Goal: Task Accomplishment & Management: Complete application form

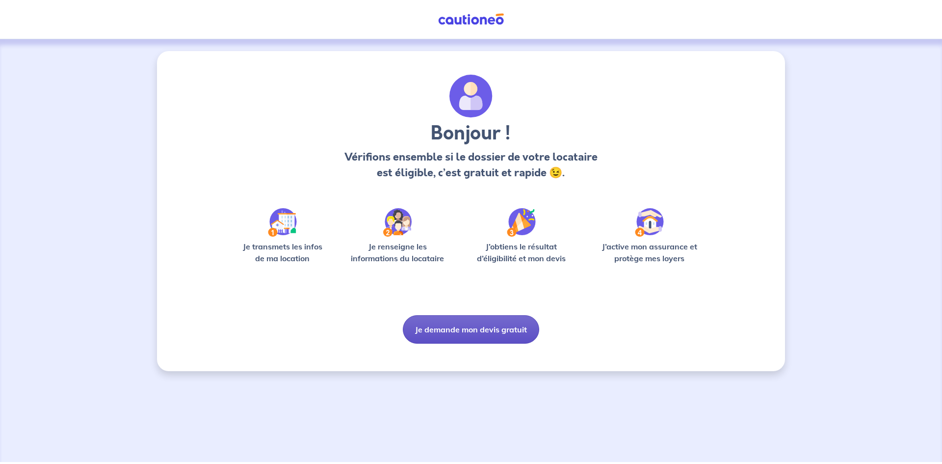
click at [471, 327] on button "Je demande mon devis gratuit" at bounding box center [471, 329] width 136 height 28
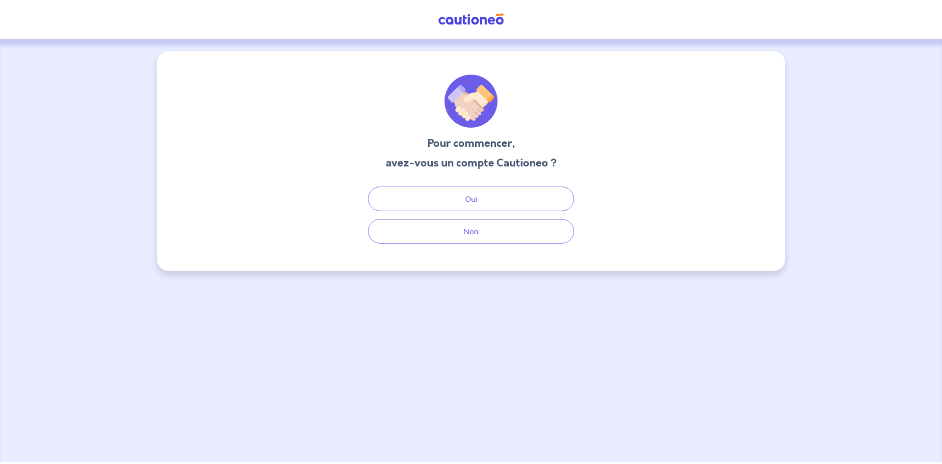
click at [474, 213] on div "Oui Non" at bounding box center [471, 214] width 236 height 57
click at [452, 221] on button "Non" at bounding box center [471, 231] width 206 height 25
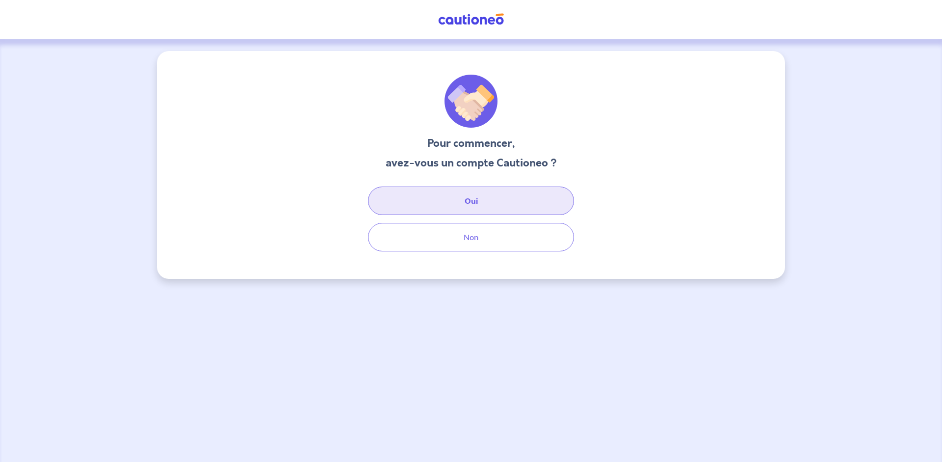
click at [457, 203] on button "Oui" at bounding box center [471, 200] width 206 height 28
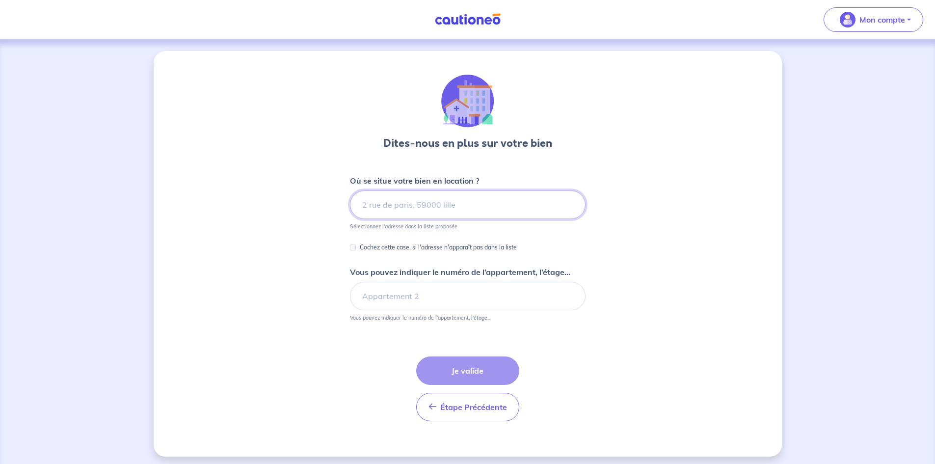
click at [433, 199] on input at bounding box center [468, 204] width 236 height 28
click at [445, 207] on input at bounding box center [468, 204] width 236 height 28
click at [408, 208] on input at bounding box center [468, 204] width 236 height 28
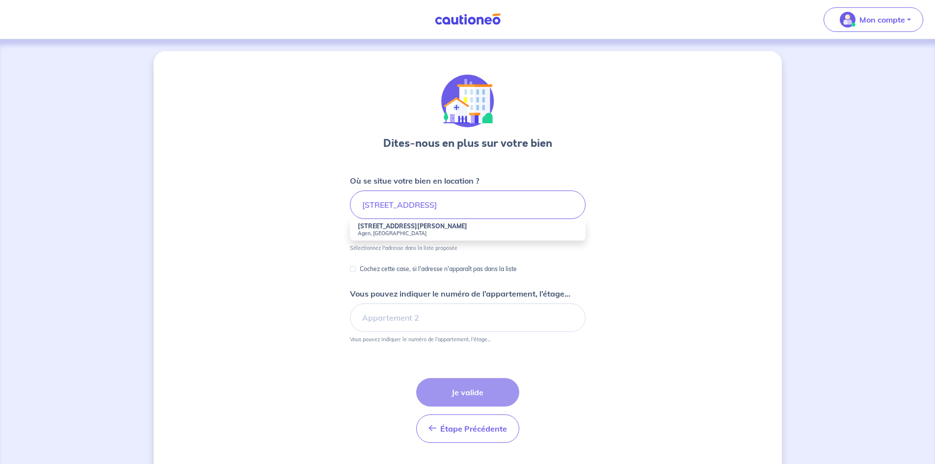
click at [387, 229] on strong "[STREET_ADDRESS][PERSON_NAME]" at bounding box center [412, 225] width 109 height 7
type input "[STREET_ADDRESS][PERSON_NAME]"
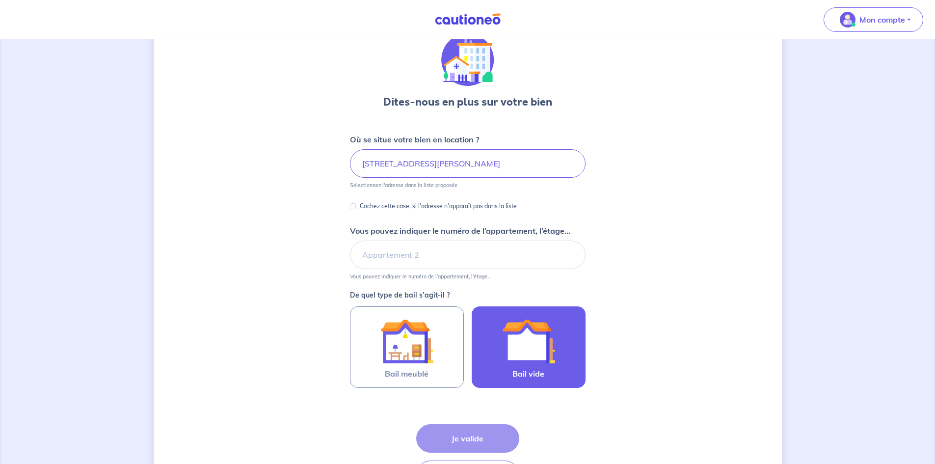
scroll to position [98, 0]
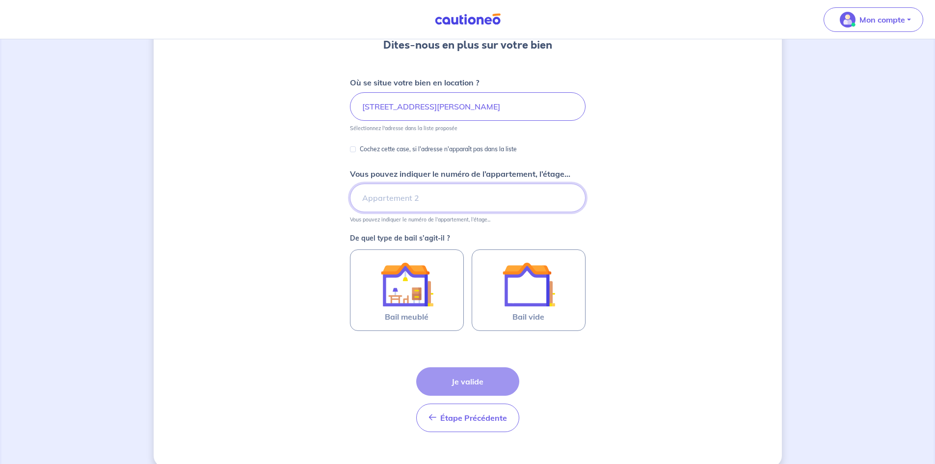
click at [386, 199] on input "Vous pouvez indiquer le numéro de l’appartement, l’étage..." at bounding box center [468, 198] width 236 height 28
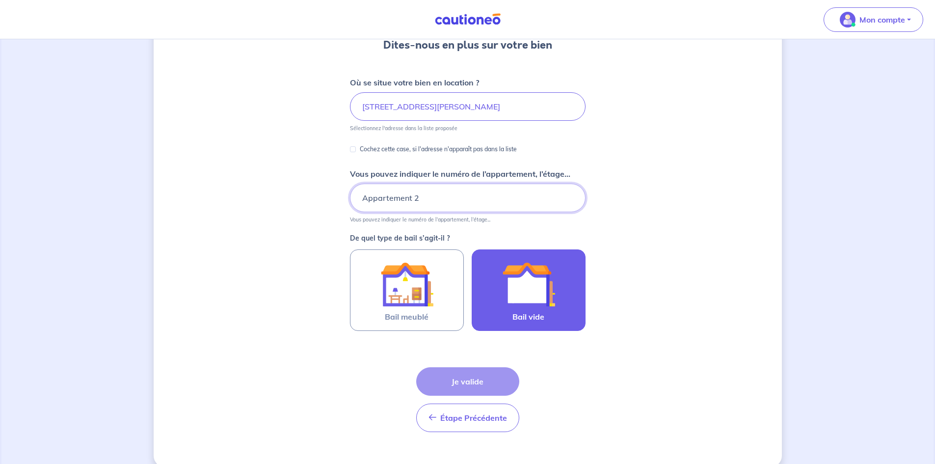
type input "Appartement 2"
click at [519, 281] on img at bounding box center [528, 284] width 53 height 53
click at [0, 0] on input "Bail vide" at bounding box center [0, 0] width 0 height 0
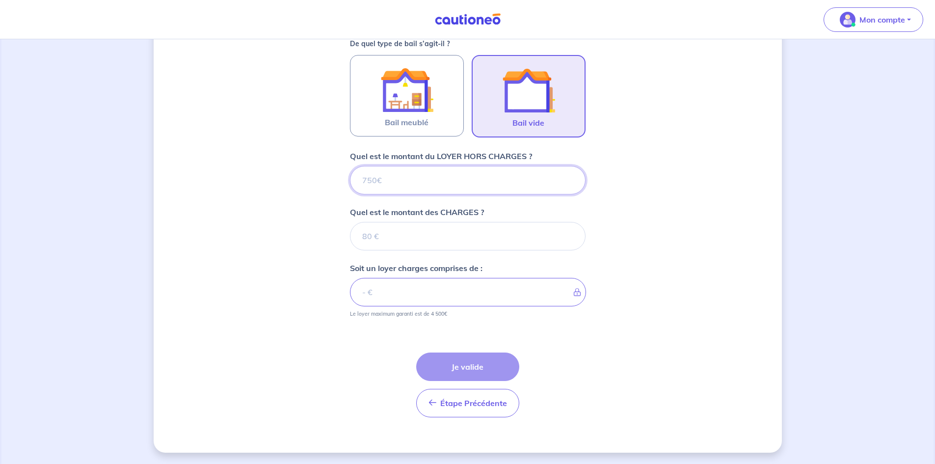
scroll to position [293, 0]
click at [402, 242] on input "Quel est le montant des CHARGES ?" at bounding box center [468, 235] width 236 height 28
click at [404, 173] on input "Quel est le montant du LOYER HORS CHARGES ?" at bounding box center [468, 179] width 236 height 28
click at [406, 175] on input "Quel est le montant du LOYER HORS CHARGES ?" at bounding box center [468, 179] width 236 height 28
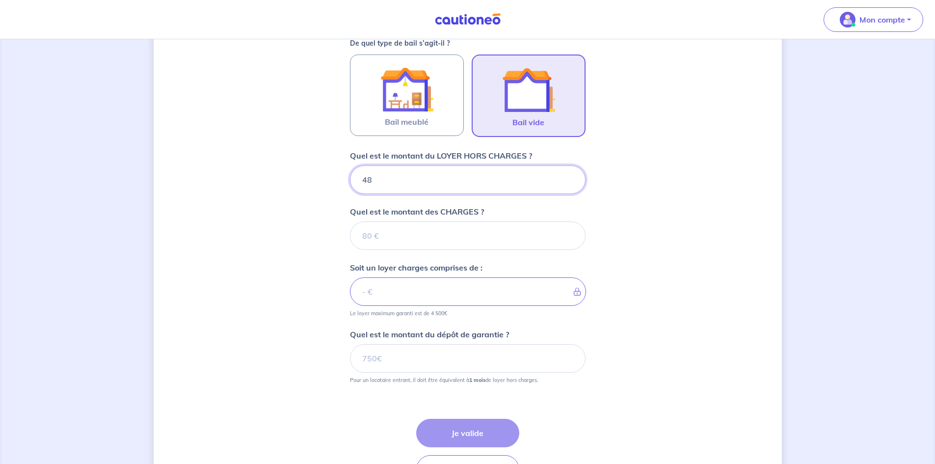
type input "487"
click at [386, 240] on input "Quel est le montant des CHARGES ?" at bounding box center [468, 235] width 236 height 28
type input "35"
type input "522"
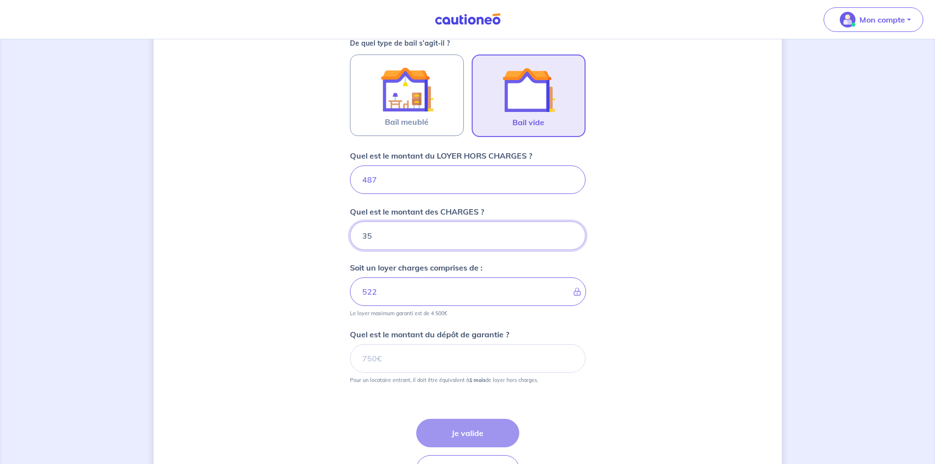
type input "35"
drag, startPoint x: 652, startPoint y: 282, endPoint x: 509, endPoint y: 326, distance: 149.5
click at [651, 282] on div "Dites-nous en plus sur votre bien Où se situe votre bien en location ? [STREET_…" at bounding box center [468, 138] width 628 height 761
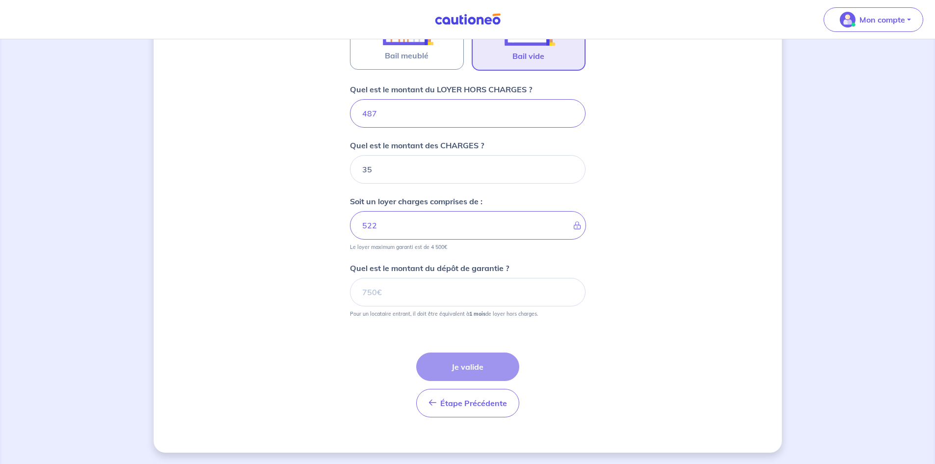
scroll to position [360, 0]
click at [374, 291] on input "Quel est le montant du dépôt de garantie ?" at bounding box center [468, 291] width 236 height 28
type input "487"
click at [469, 364] on button "Je valide" at bounding box center [467, 366] width 103 height 28
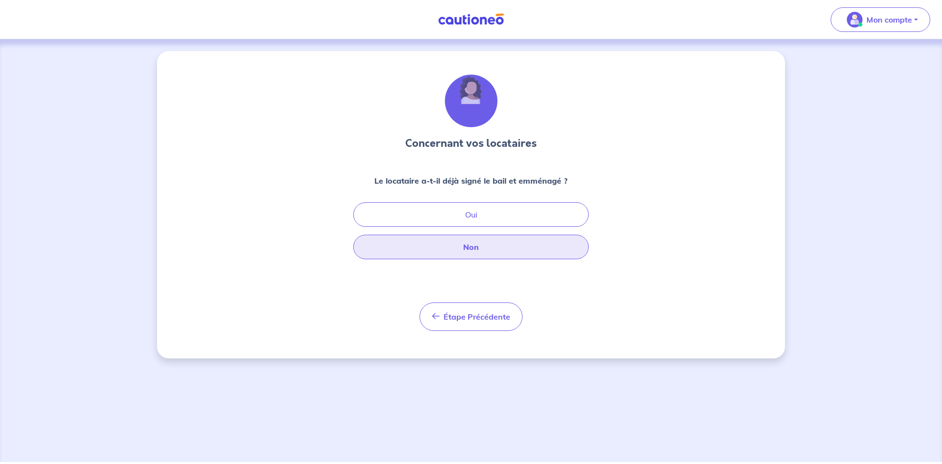
click at [458, 244] on button "Non" at bounding box center [471, 247] width 236 height 25
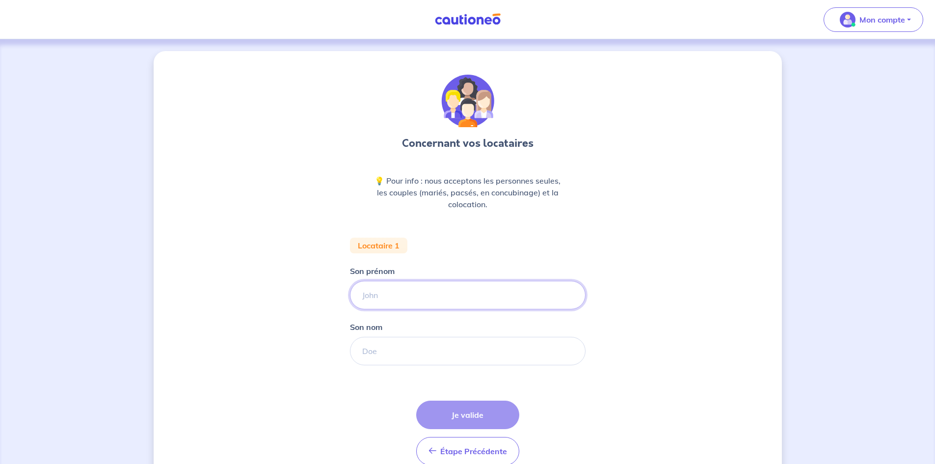
click at [400, 292] on input "Son prénom" at bounding box center [468, 295] width 236 height 28
type input "[PERSON_NAME]"
click at [385, 353] on input "Son nom" at bounding box center [468, 351] width 236 height 28
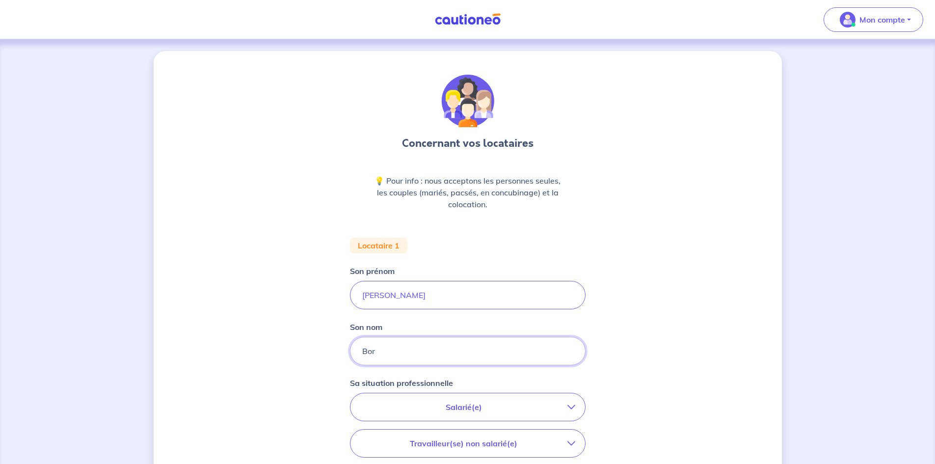
type input "Bor"
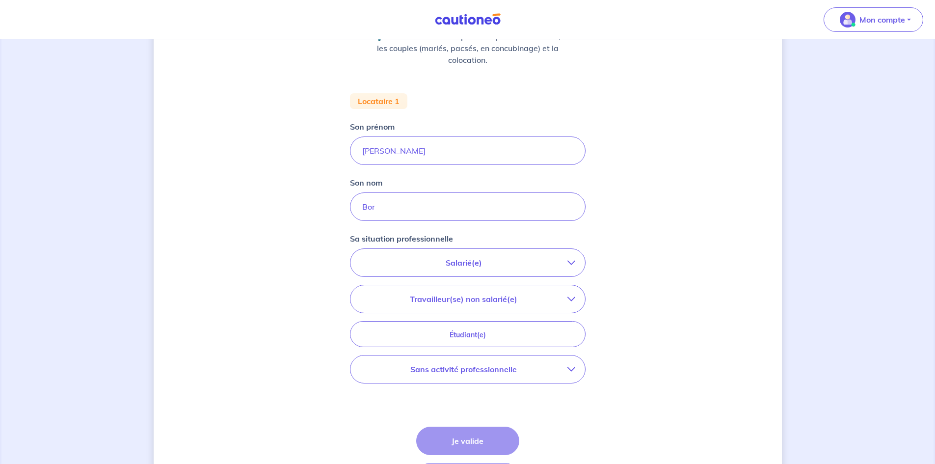
scroll to position [147, 0]
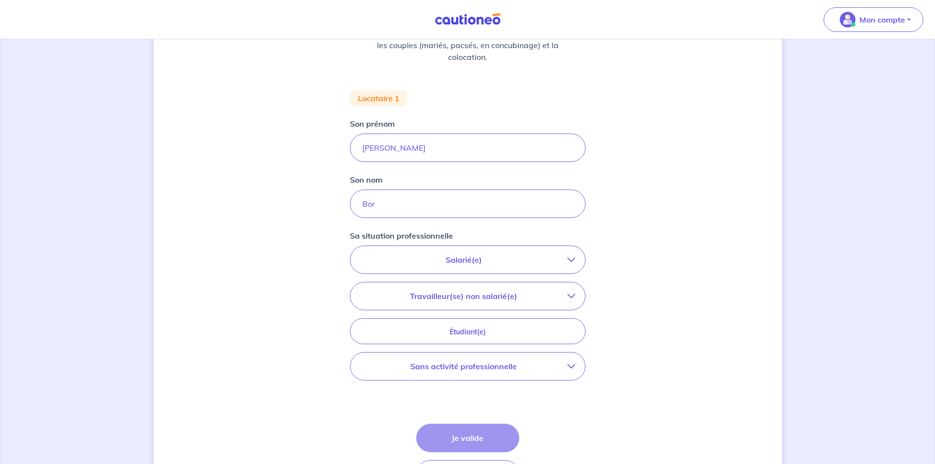
click at [506, 271] on button "Salarié(e)" at bounding box center [467, 259] width 235 height 27
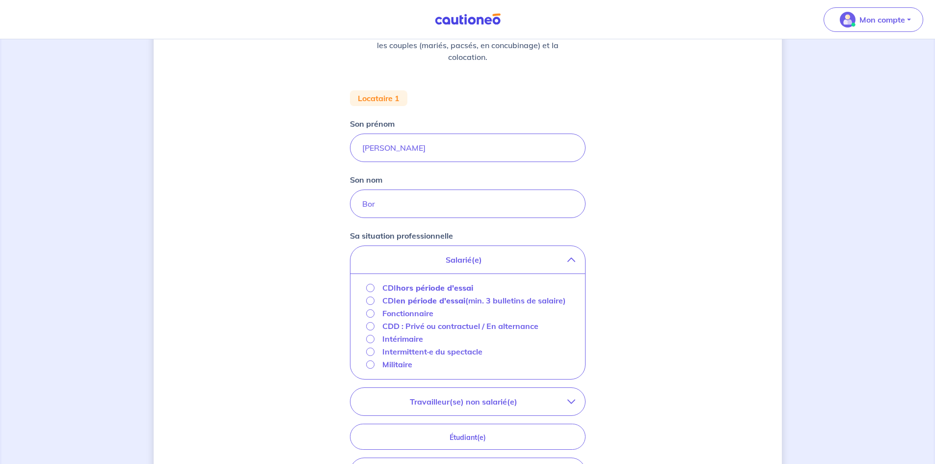
click at [400, 291] on strong "hors période d'essai" at bounding box center [434, 288] width 77 height 10
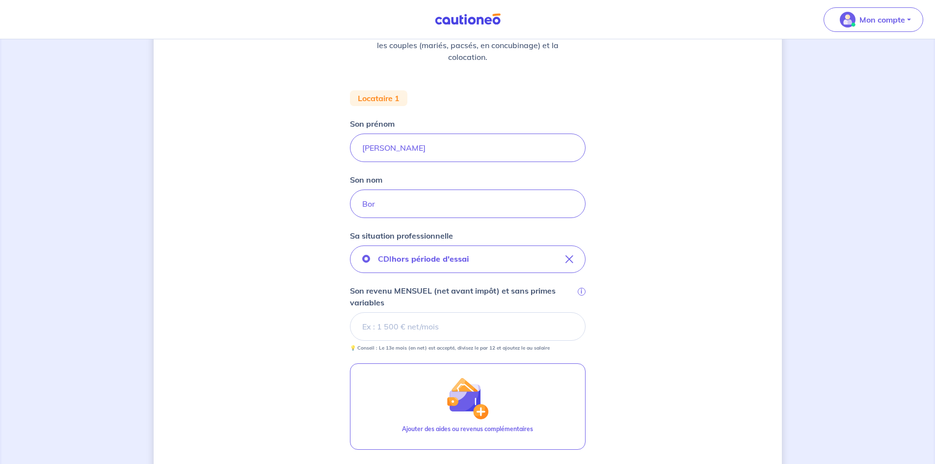
click at [425, 331] on input "Son revenu MENSUEL (net avant impôt) et sans primes variables i" at bounding box center [468, 326] width 236 height 28
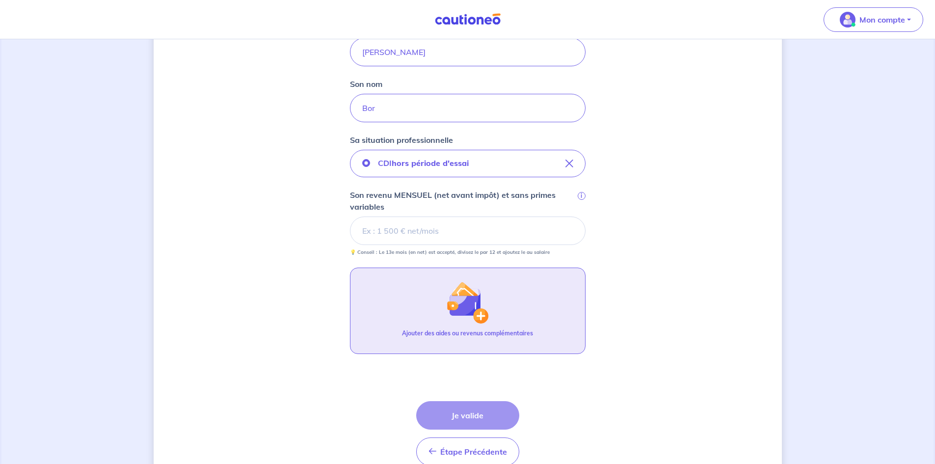
scroll to position [245, 0]
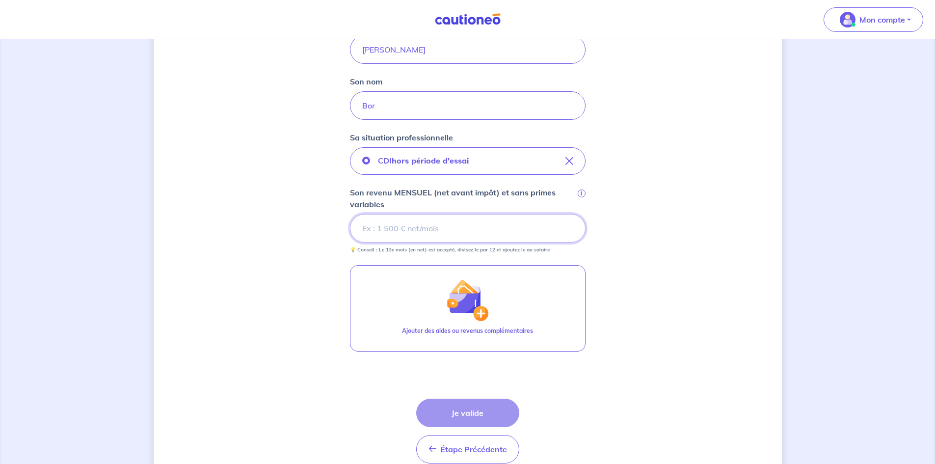
click at [390, 222] on input "Son revenu MENSUEL (net avant impôt) et sans primes variables i" at bounding box center [468, 228] width 236 height 28
click at [414, 226] on input "Son revenu MENSUEL (net avant impôt) et sans primes variables i" at bounding box center [468, 228] width 236 height 28
click at [413, 220] on input "Son revenu MENSUEL (net avant impôt) et sans primes variables i" at bounding box center [468, 228] width 236 height 28
click at [455, 224] on input "Son revenu MENSUEL (net avant impôt) et sans primes variables i" at bounding box center [468, 228] width 236 height 28
click at [401, 226] on input "Son revenu MENSUEL (net avant impôt) et sans primes variables i" at bounding box center [468, 228] width 236 height 28
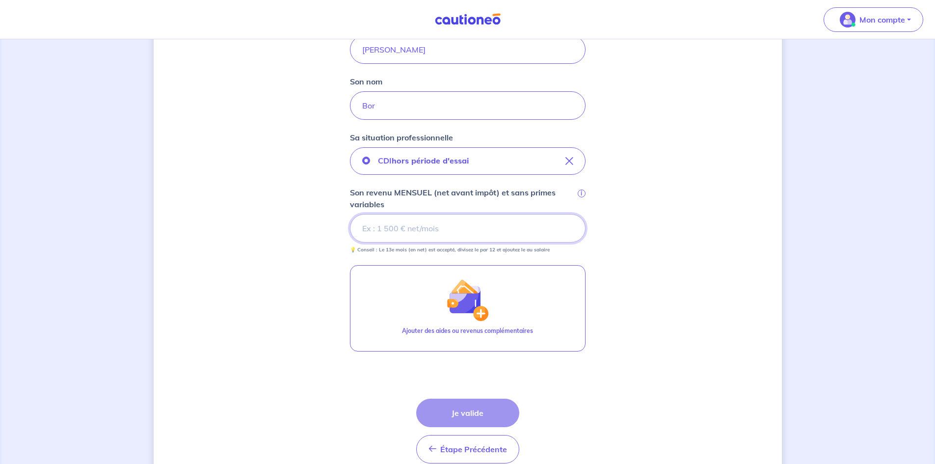
click at [406, 228] on input "Son revenu MENSUEL (net avant impôt) et sans primes variables i" at bounding box center [468, 228] width 236 height 28
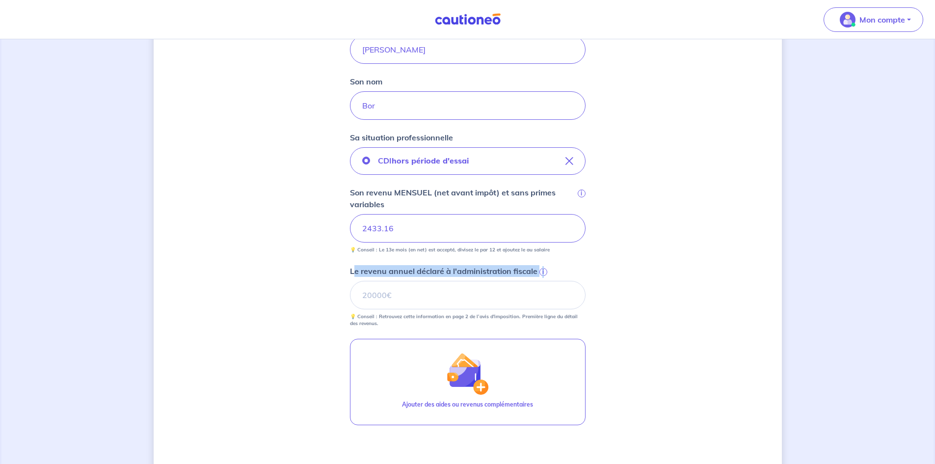
drag, startPoint x: 367, startPoint y: 272, endPoint x: 528, endPoint y: 278, distance: 161.5
click at [528, 278] on div "Le revenu annuel déclaré à l'administration fiscale i 💡 Conseil : Retrouvez cet…" at bounding box center [468, 296] width 236 height 62
click at [542, 274] on span "i" at bounding box center [543, 272] width 8 height 8
click at [542, 281] on input "Le revenu annuel déclaré à l'administration fiscale i" at bounding box center [468, 295] width 236 height 28
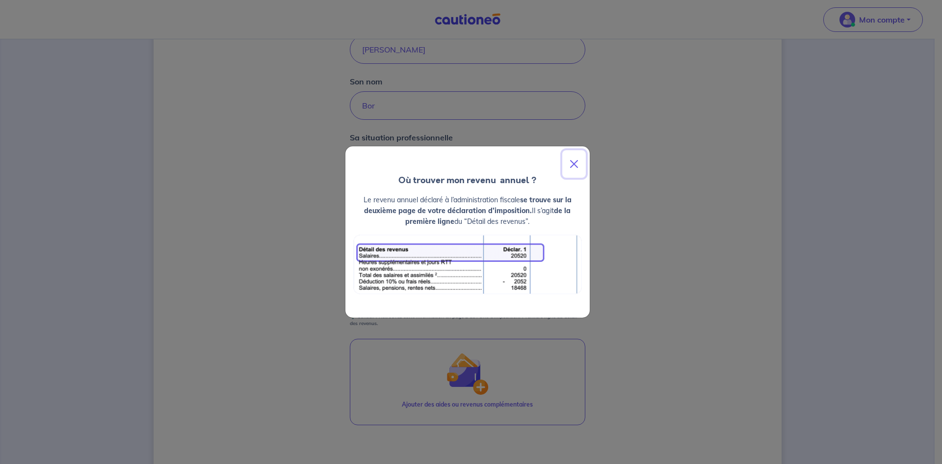
click at [572, 165] on button "Close" at bounding box center [574, 163] width 24 height 27
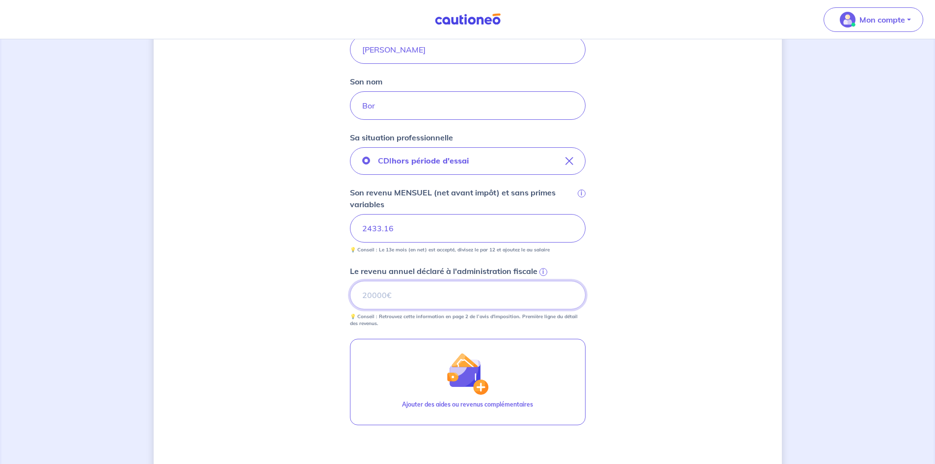
click at [443, 300] on input "Le revenu annuel déclaré à l'administration fiscale i" at bounding box center [468, 295] width 236 height 28
paste input "17266"
type input "17266"
click at [689, 284] on div "Concernant vos locataires 💡 Pour info : nous acceptons les personnes seules, le…" at bounding box center [468, 189] width 628 height 767
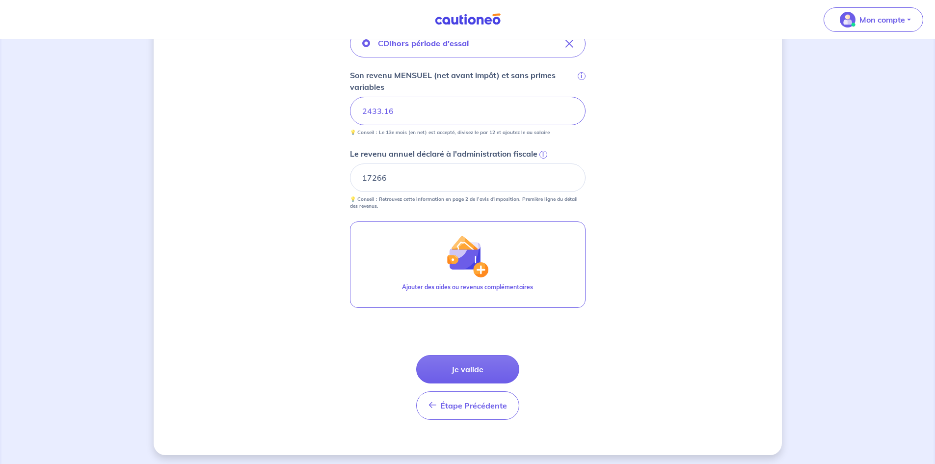
scroll to position [366, 0]
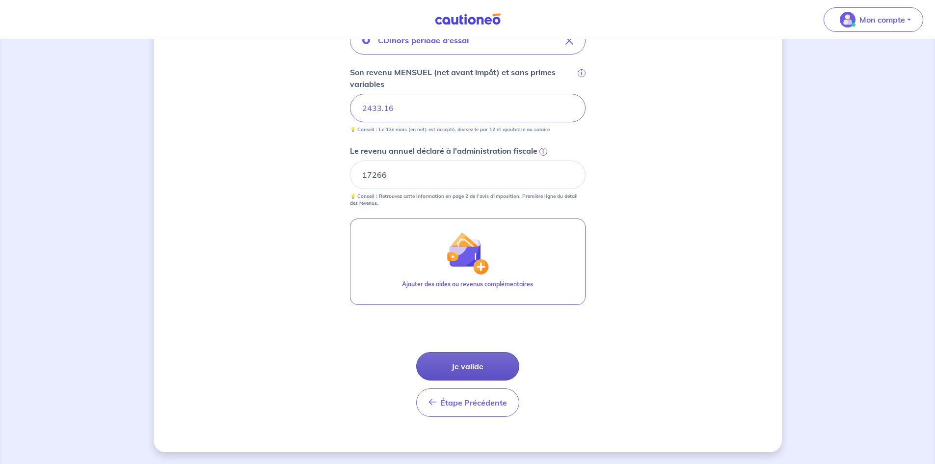
click at [478, 363] on button "Je valide" at bounding box center [467, 366] width 103 height 28
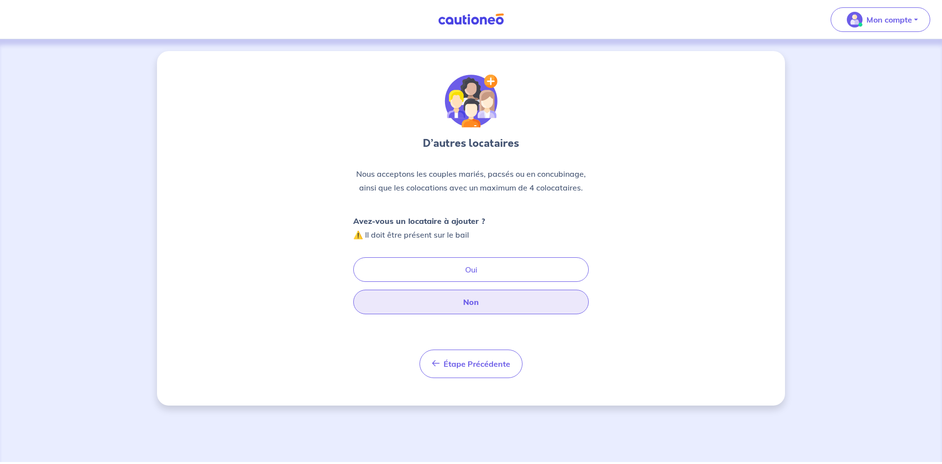
click at [446, 303] on button "Non" at bounding box center [471, 302] width 236 height 25
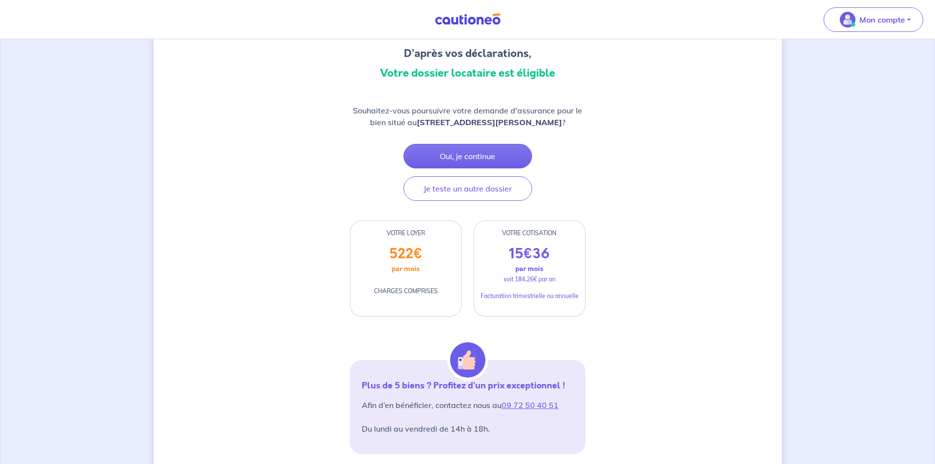
scroll to position [98, 0]
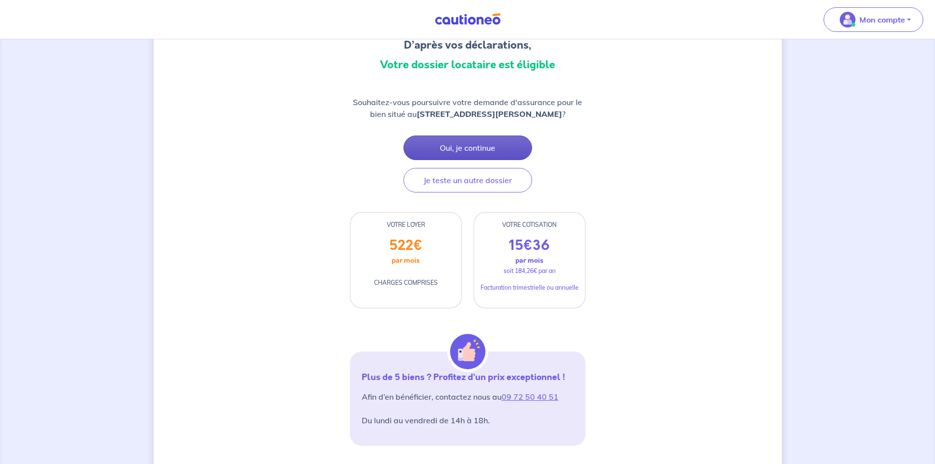
click at [465, 150] on button "Oui, je continue" at bounding box center [467, 147] width 129 height 25
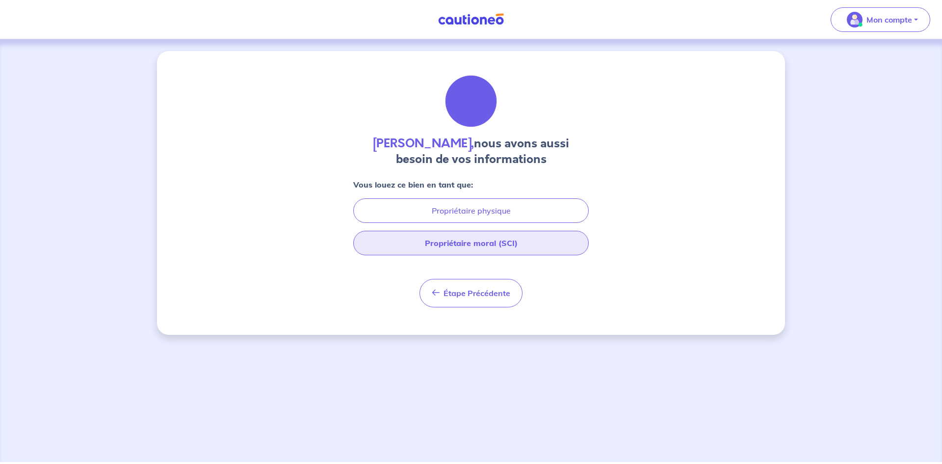
click at [448, 248] on button "Propriétaire moral (SCI)" at bounding box center [471, 243] width 236 height 25
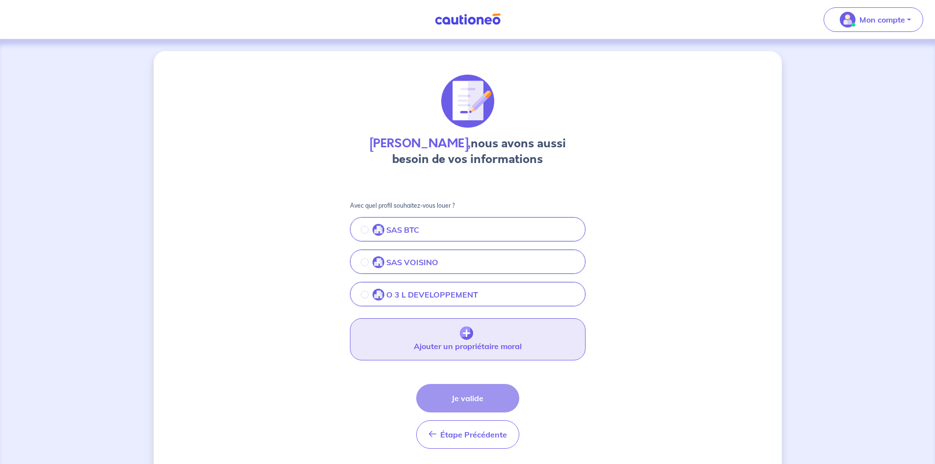
click at [457, 329] on button "Ajouter un propriétaire moral" at bounding box center [468, 339] width 236 height 42
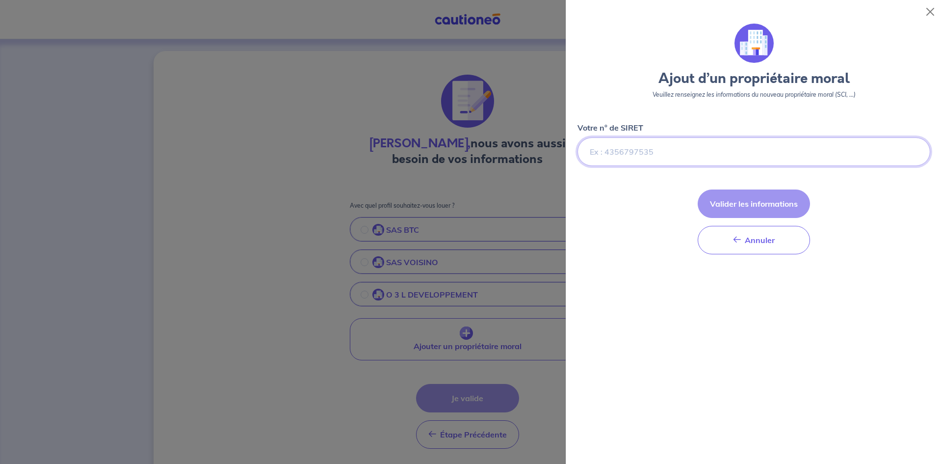
click at [644, 146] on input "Votre n° de SIRET" at bounding box center [754, 151] width 353 height 28
click at [630, 153] on input "Votre n° de SIRET" at bounding box center [754, 151] width 353 height 28
paste input "[CREDIT_CARD_NUMBER]"
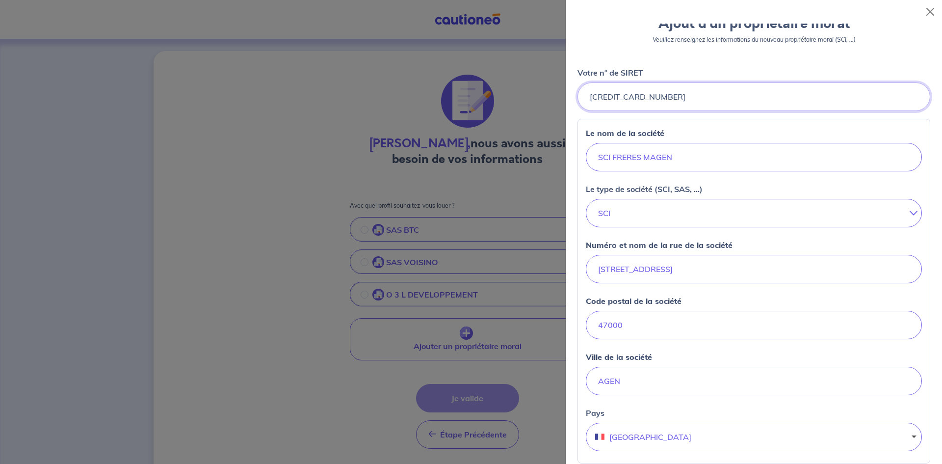
scroll to position [196, 0]
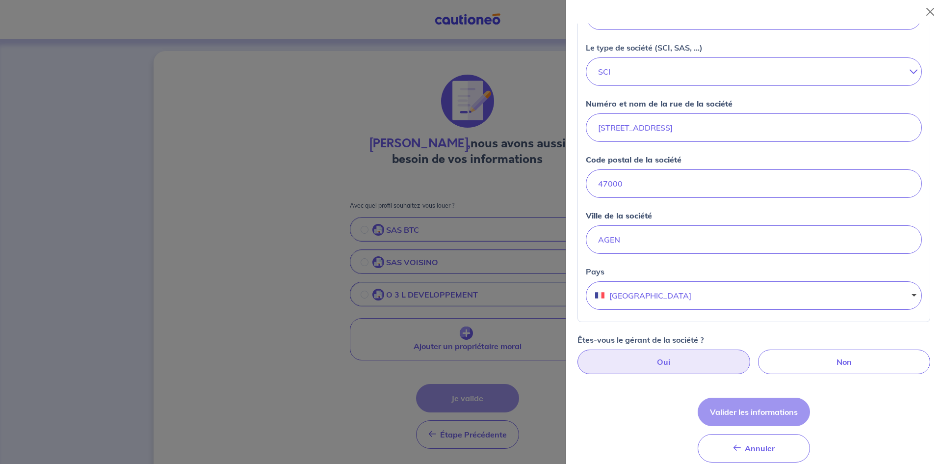
type input "[CREDIT_CARD_NUMBER]"
click at [676, 367] on label "Oui" at bounding box center [664, 361] width 173 height 25
radio input "true"
select select "FR"
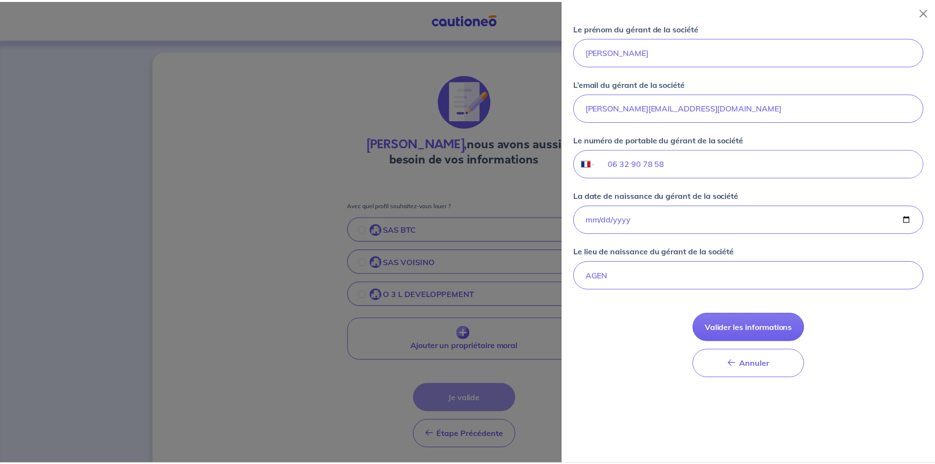
scroll to position [653, 0]
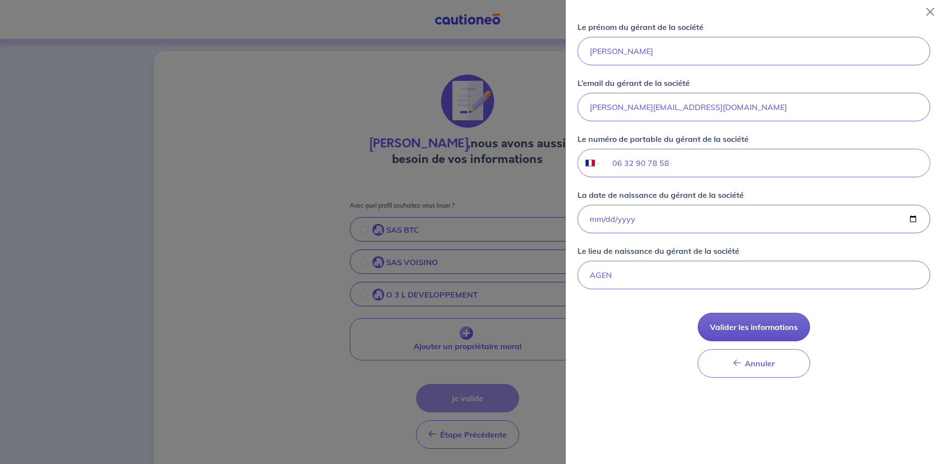
click at [739, 329] on button "Valider les informations" at bounding box center [754, 327] width 112 height 28
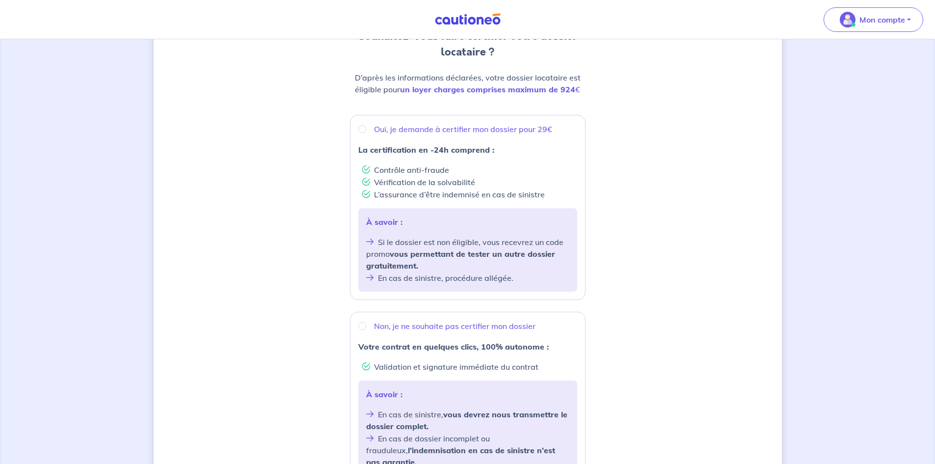
scroll to position [98, 0]
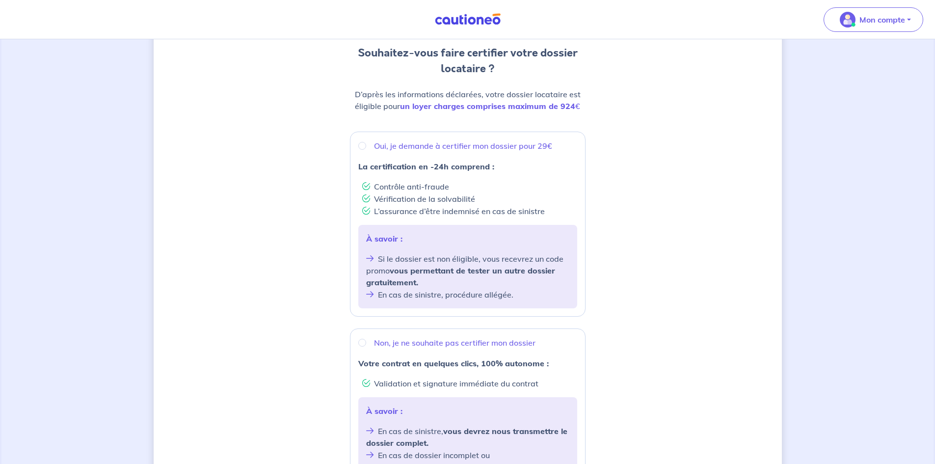
click at [453, 149] on p "Oui, je demande à certifier mon dossier pour 29€" at bounding box center [463, 146] width 178 height 12
click at [366, 149] on input "Oui, je demande à certifier mon dossier pour 29€" at bounding box center [362, 146] width 8 height 8
radio input "true"
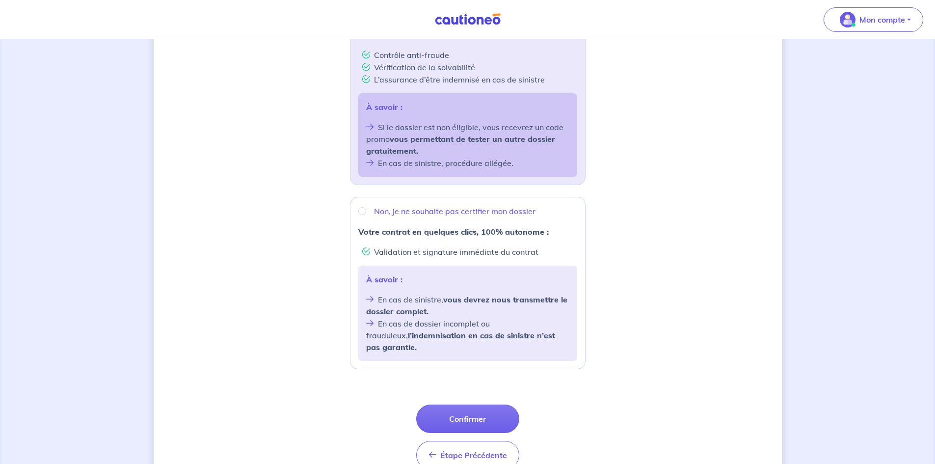
scroll to position [270, 0]
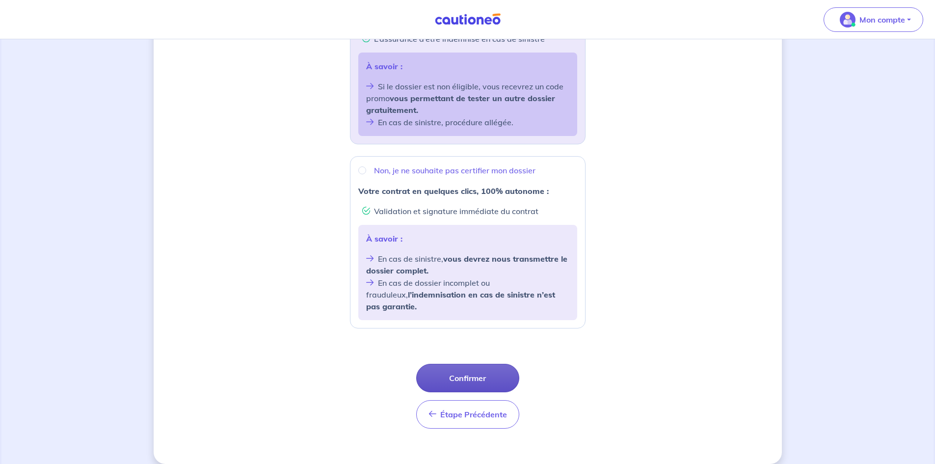
click at [472, 364] on button "Confirmer" at bounding box center [467, 378] width 103 height 28
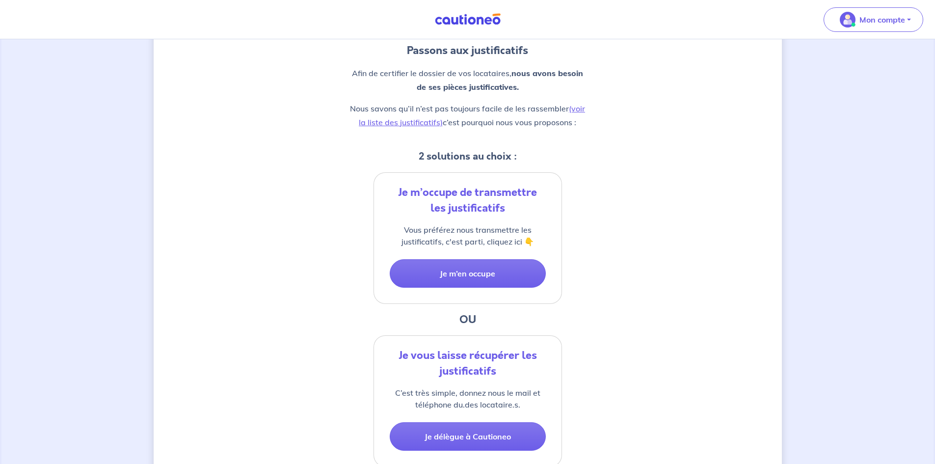
scroll to position [147, 0]
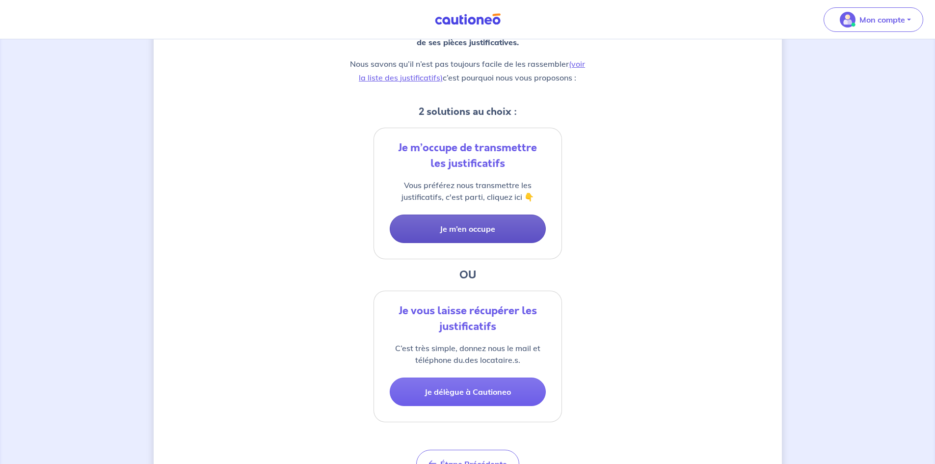
click at [488, 234] on button "Je m’en occupe" at bounding box center [468, 228] width 156 height 28
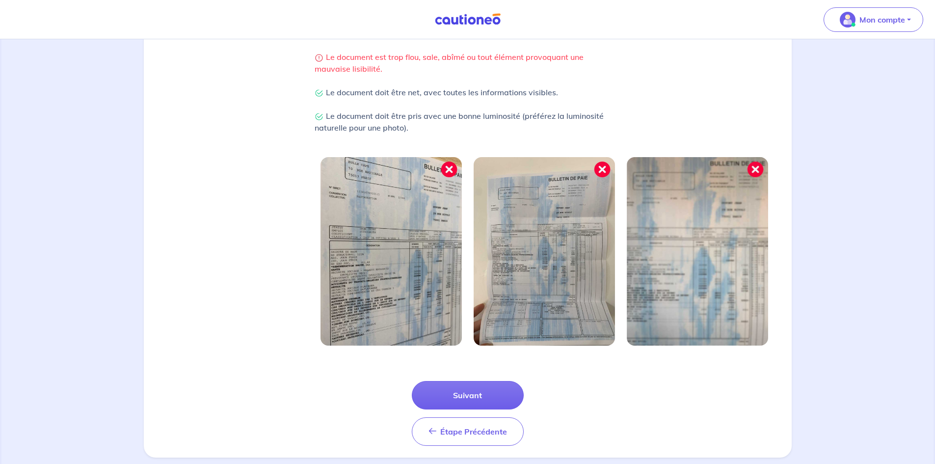
scroll to position [239, 0]
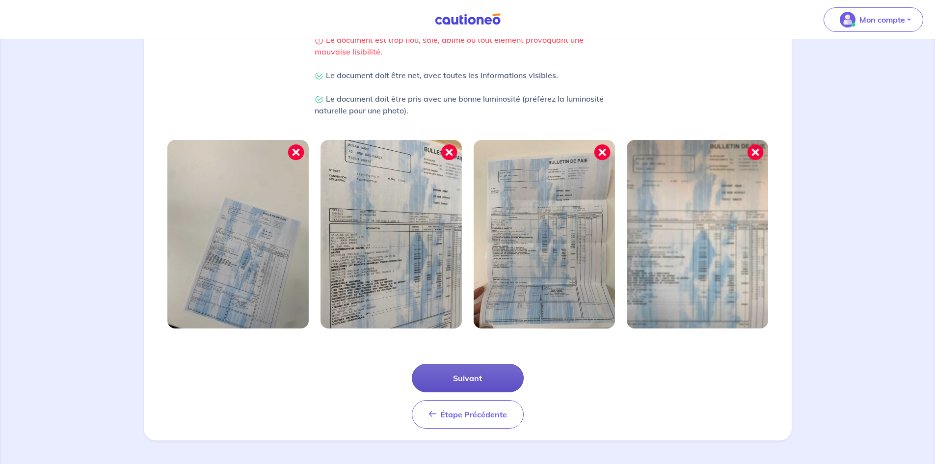
click at [473, 372] on button "Suivant" at bounding box center [468, 378] width 112 height 28
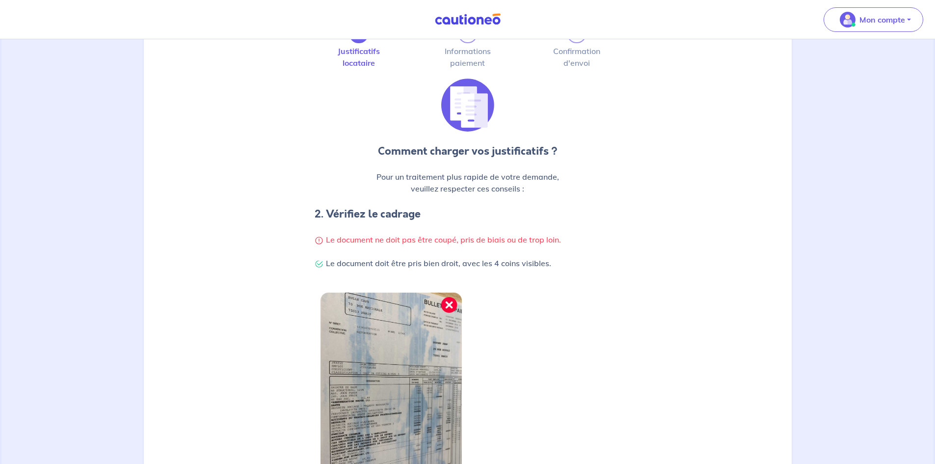
scroll to position [147, 0]
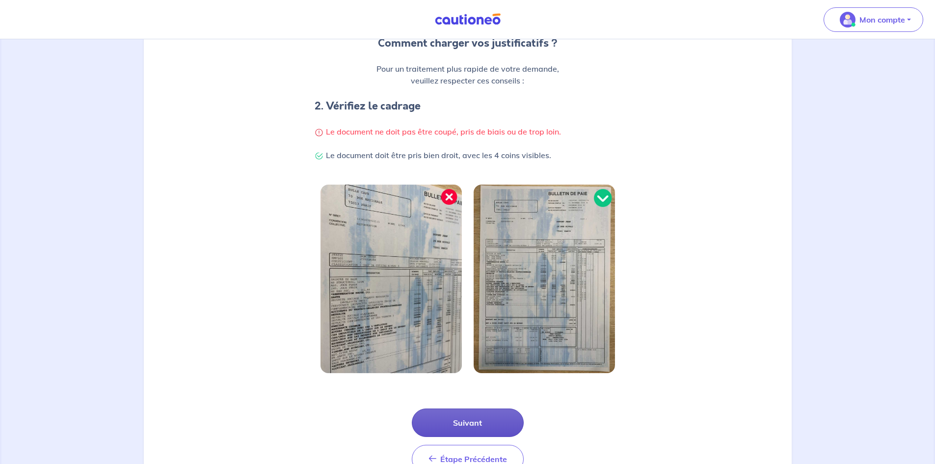
click at [495, 423] on button "Suivant" at bounding box center [468, 422] width 112 height 28
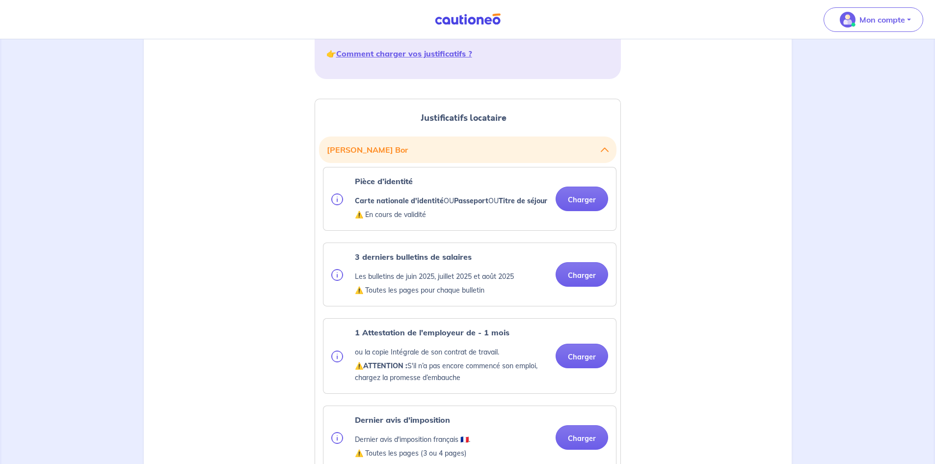
scroll to position [196, 0]
click at [572, 205] on button "Charger" at bounding box center [582, 198] width 53 height 25
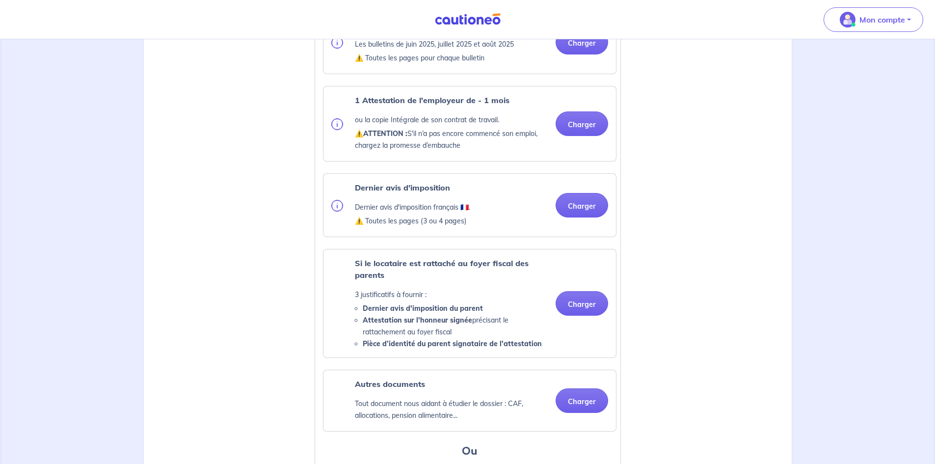
scroll to position [442, 0]
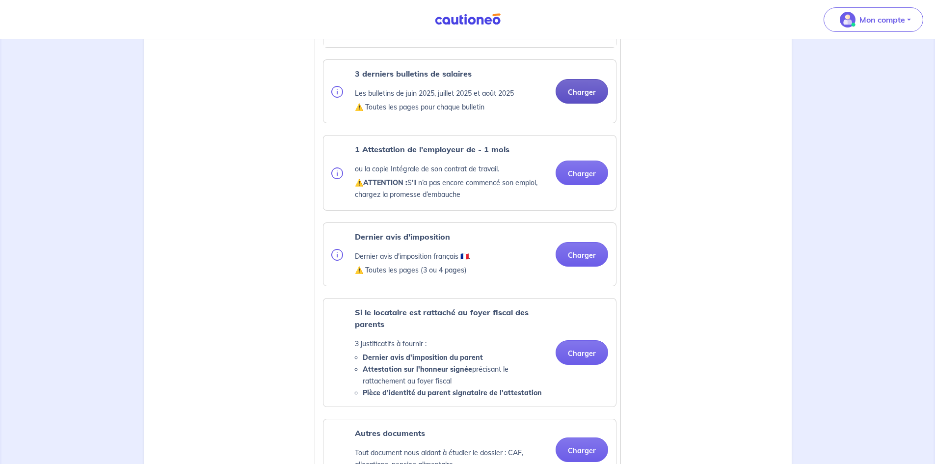
click at [570, 104] on button "Charger" at bounding box center [582, 91] width 53 height 25
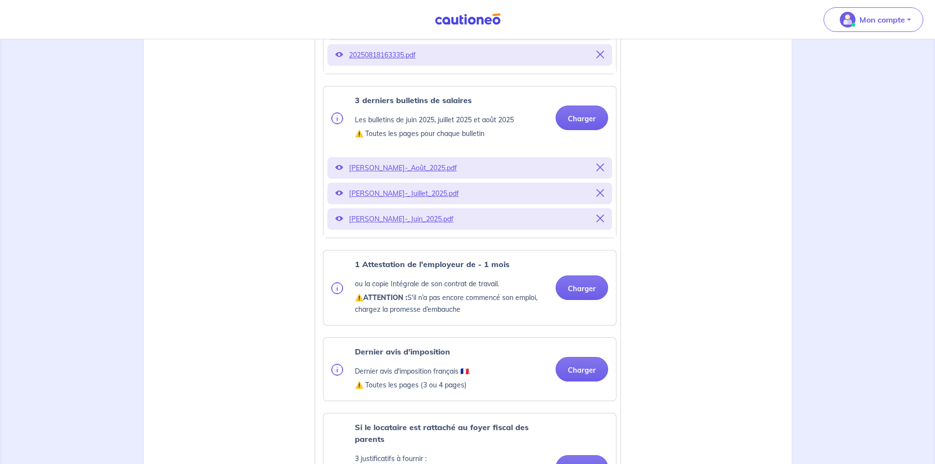
scroll to position [366, 0]
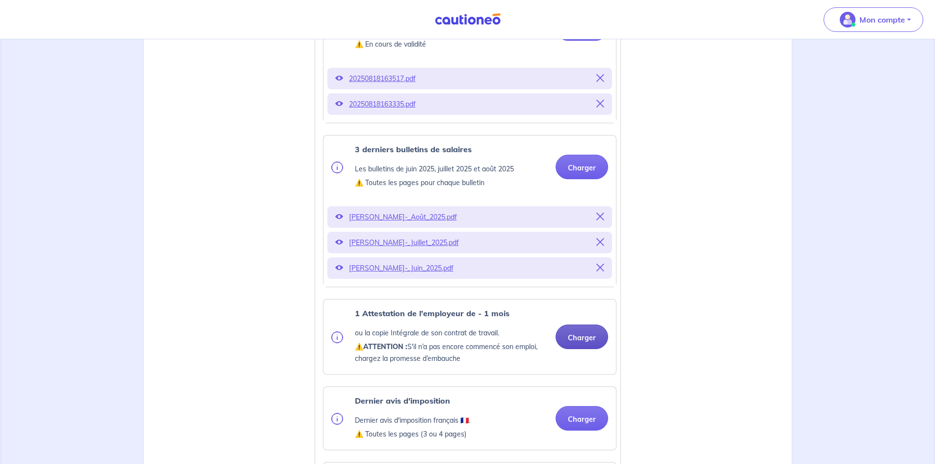
click at [585, 349] on button "Charger" at bounding box center [582, 336] width 53 height 25
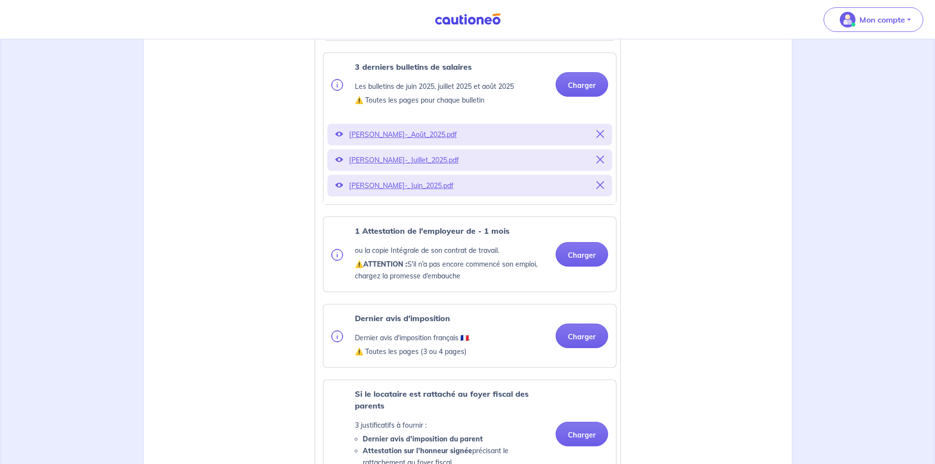
scroll to position [464, 0]
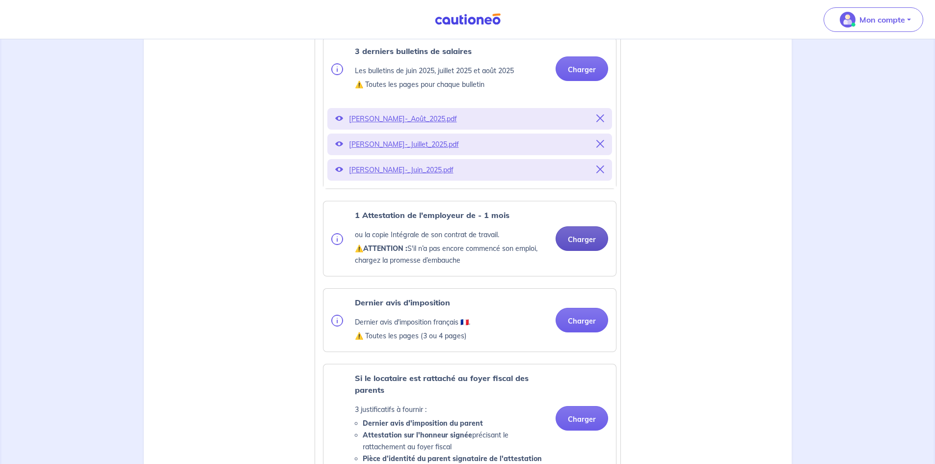
click at [569, 247] on button "Charger" at bounding box center [582, 238] width 53 height 25
click at [600, 265] on div "1 Attestation de l'employeur de - 1 mois ou la copie Intégrale de son contrat d…" at bounding box center [469, 238] width 277 height 59
click at [583, 251] on button "Charger" at bounding box center [582, 238] width 53 height 25
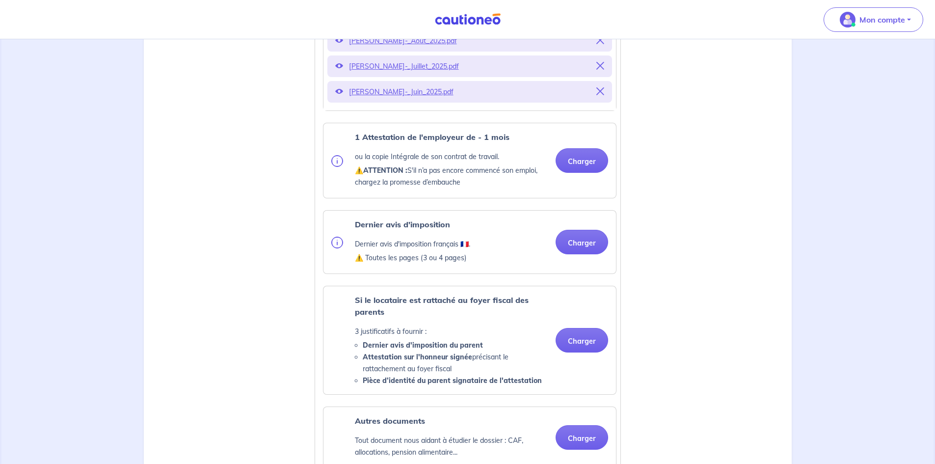
scroll to position [562, 0]
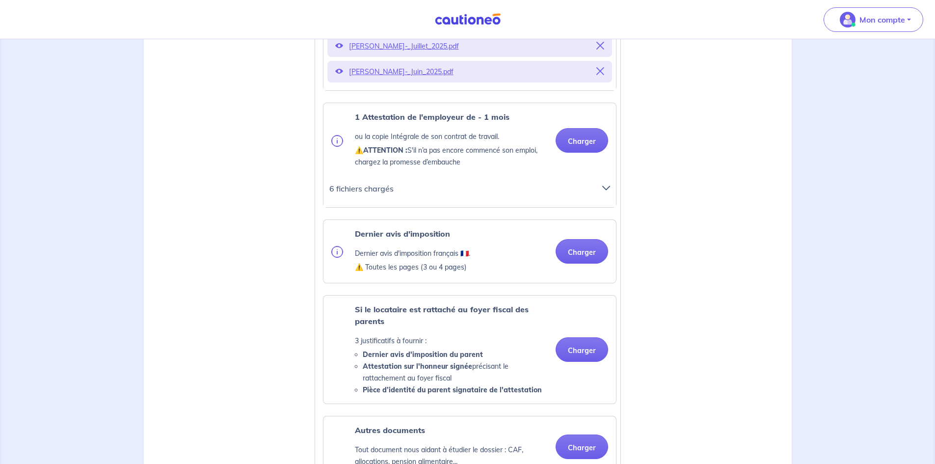
click at [606, 192] on icon at bounding box center [606, 188] width 8 height 8
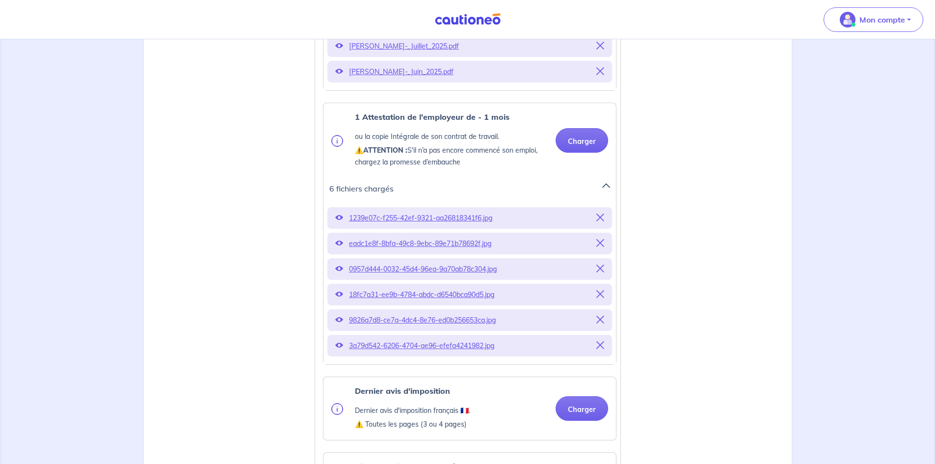
click at [610, 196] on div at bounding box center [609, 193] width 26 height 22
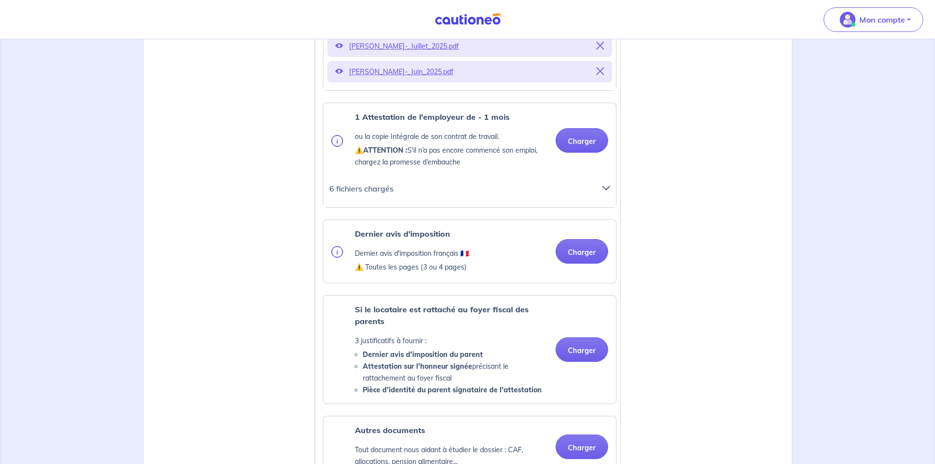
scroll to position [611, 0]
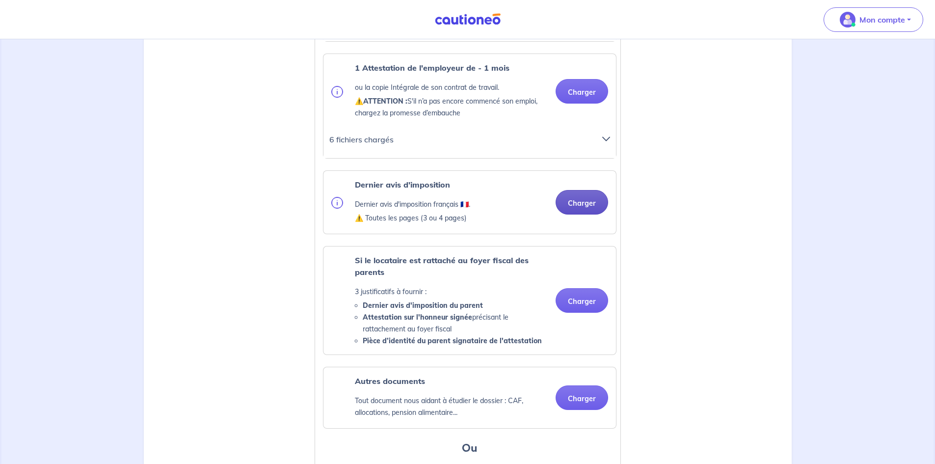
click at [585, 211] on button "Charger" at bounding box center [582, 202] width 53 height 25
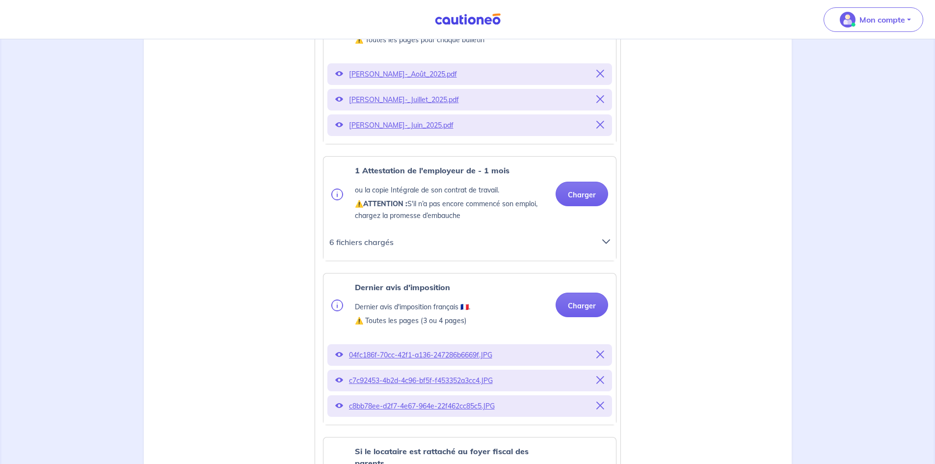
scroll to position [513, 0]
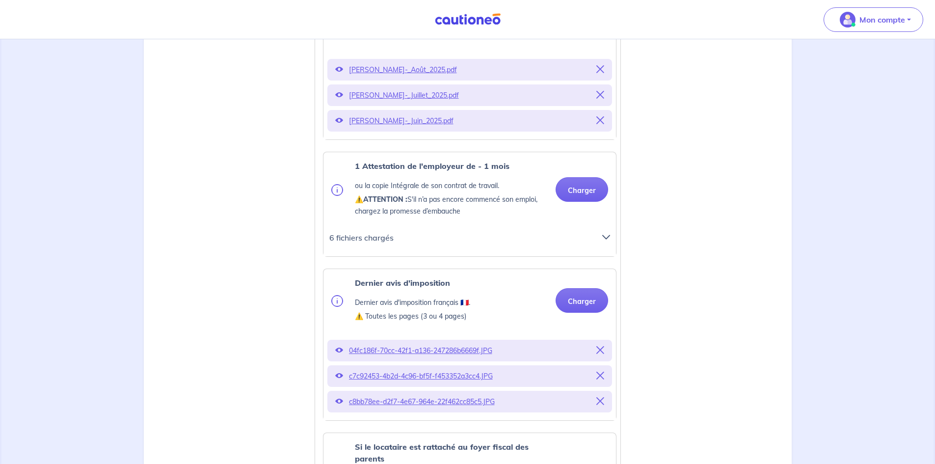
click at [601, 252] on div at bounding box center [609, 242] width 26 height 22
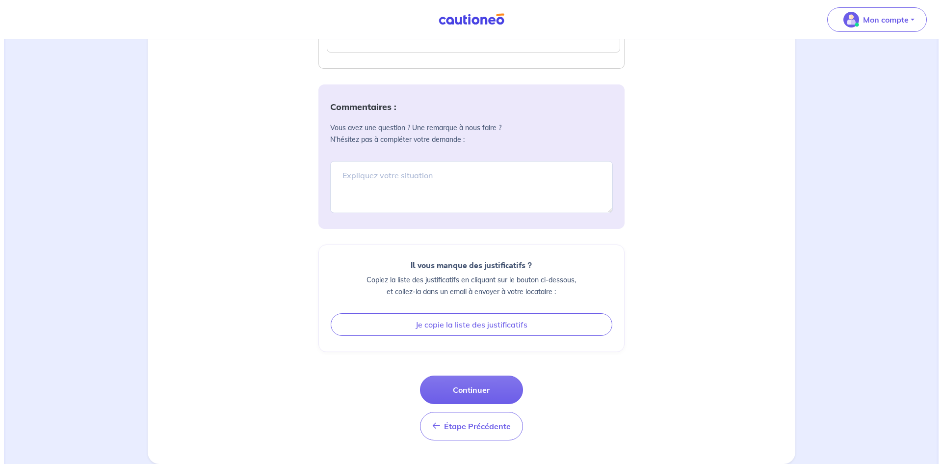
scroll to position [1377, 0]
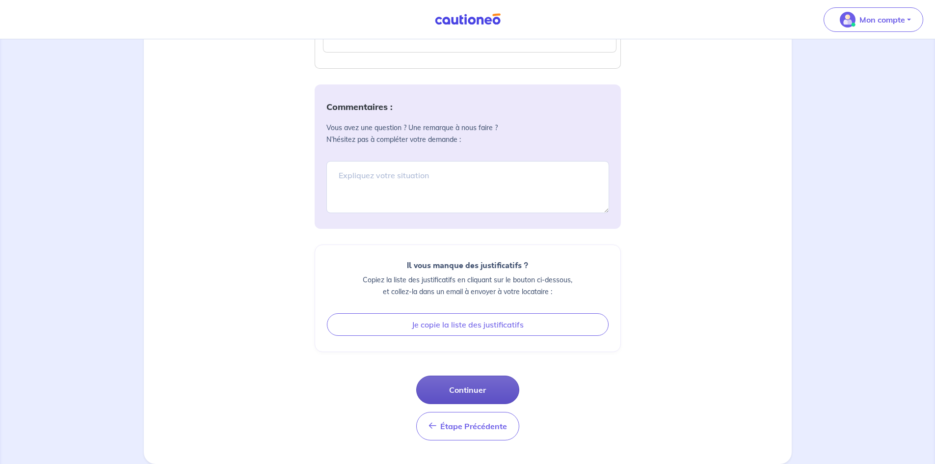
click at [458, 394] on button "Continuer" at bounding box center [467, 389] width 103 height 28
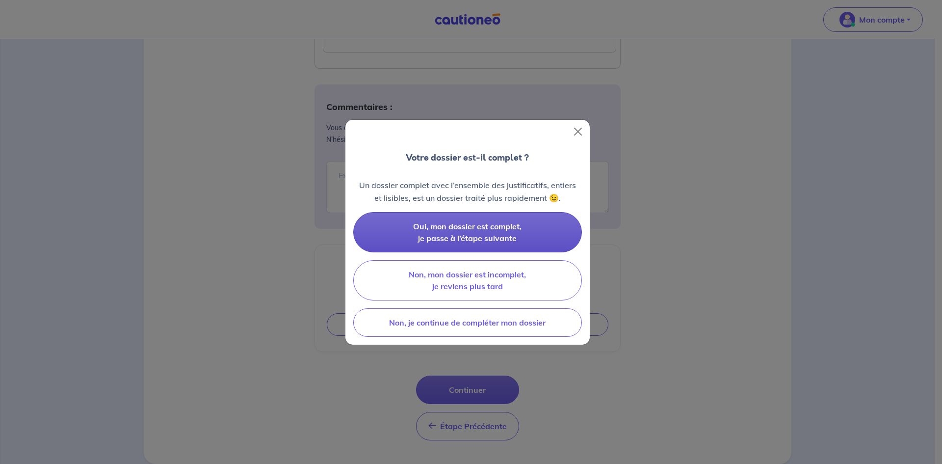
click at [471, 231] on span "Oui, mon dossier est complet, je passe à l’étape suivante" at bounding box center [467, 232] width 108 height 22
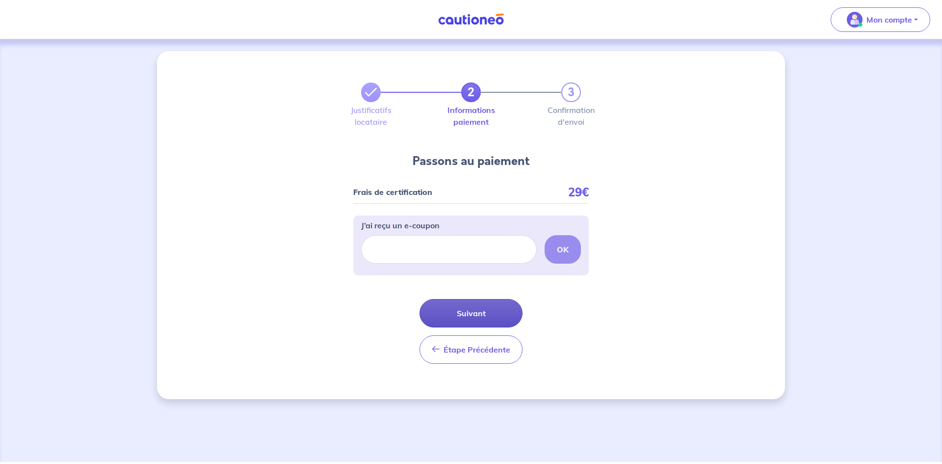
click at [450, 312] on button "Suivant" at bounding box center [471, 313] width 103 height 28
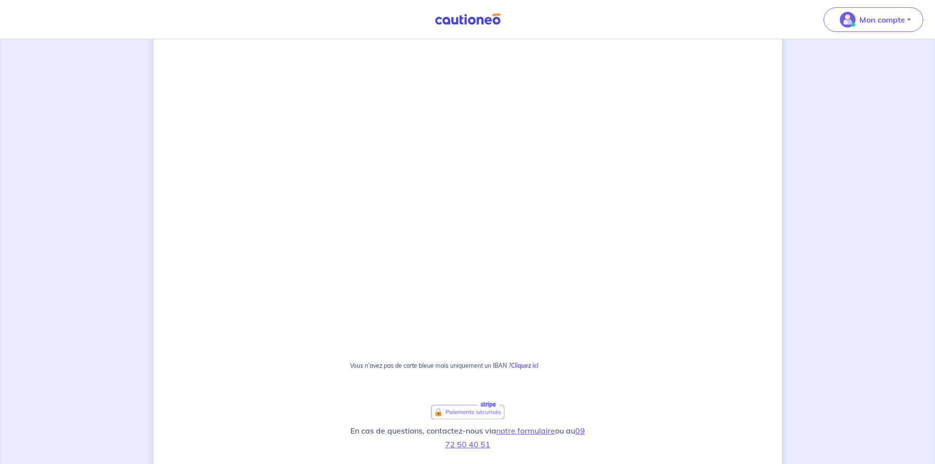
scroll to position [98, 0]
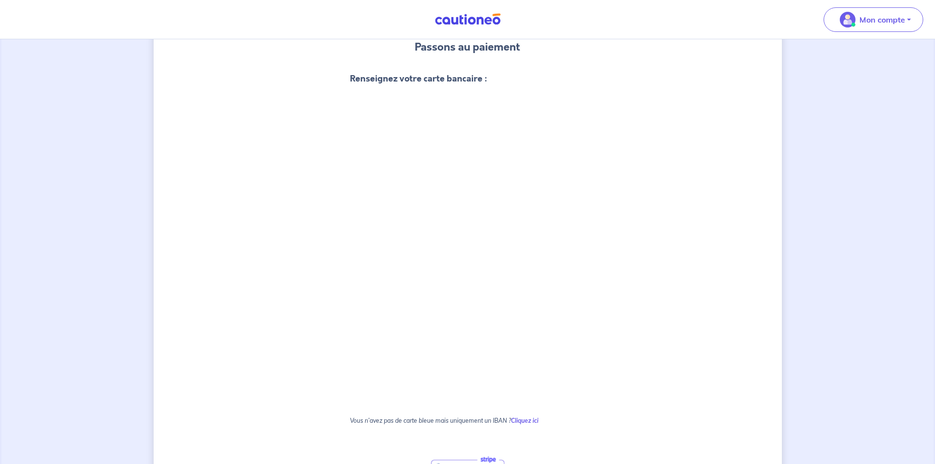
click at [633, 218] on div "2 3 Justificatifs locataire Informations paiement Confirmation d'envoi Passons …" at bounding box center [468, 291] width 628 height 677
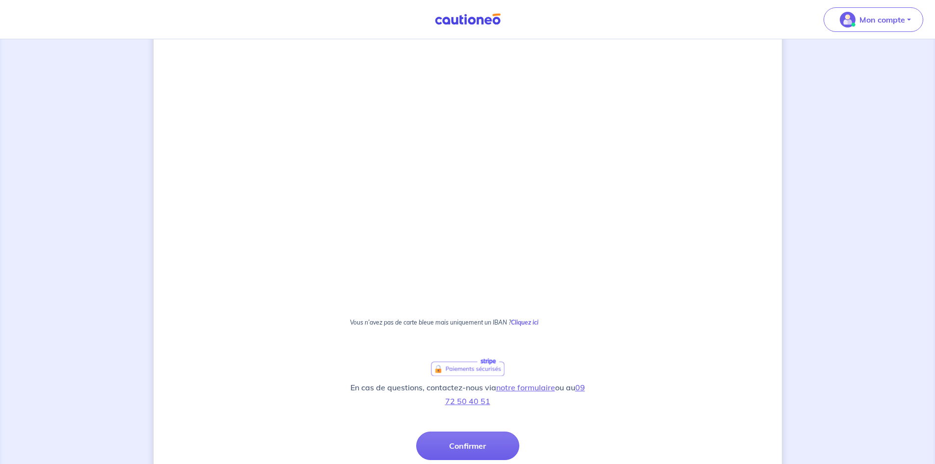
click at [618, 143] on div "2 3 Justificatifs locataire Informations paiement Confirmation d'envoi Passons …" at bounding box center [468, 193] width 628 height 677
click at [518, 319] on strong "Cliquez ici" at bounding box center [524, 321] width 27 height 7
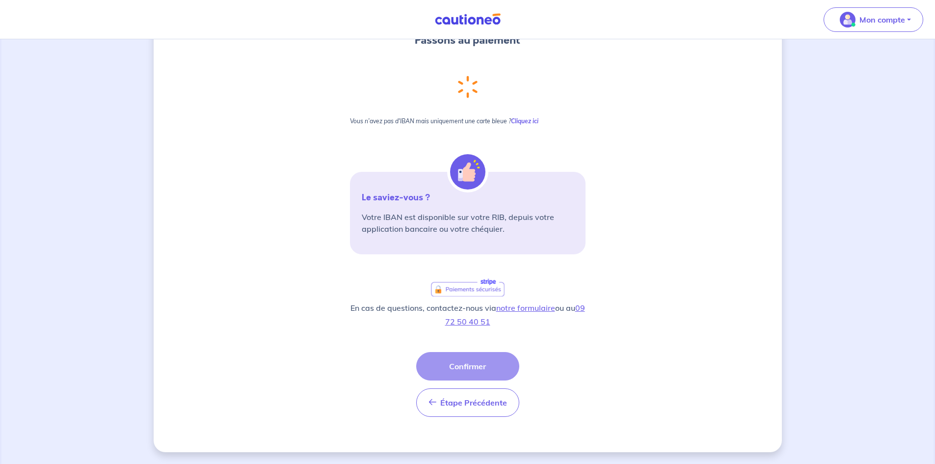
scroll to position [0, 0]
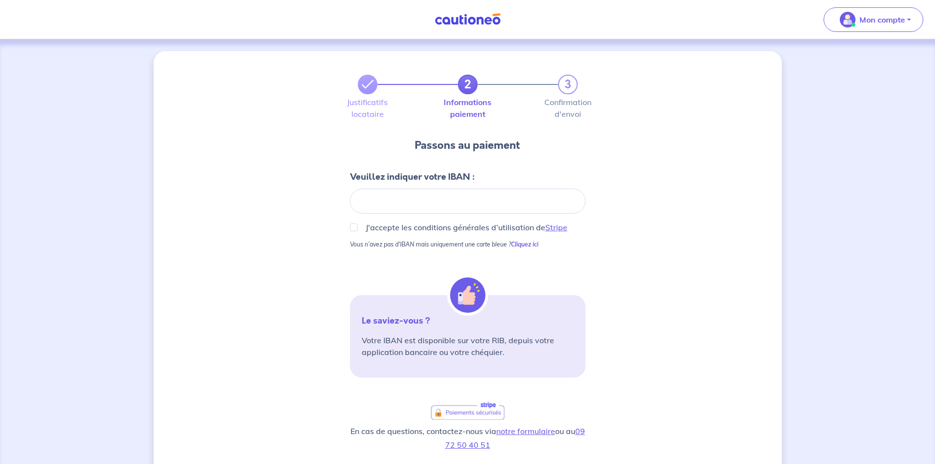
click at [389, 195] on div at bounding box center [468, 200] width 236 height 25
click at [355, 229] on input "J'accepte les conditions générales d’utilisation de Stripe" at bounding box center [354, 227] width 8 height 8
checkbox input "true"
click at [410, 196] on div at bounding box center [468, 200] width 236 height 25
click at [639, 223] on div "2 3 Justificatifs locataire Informations paiement Confirmation d'envoi Passons …" at bounding box center [468, 313] width 628 height 524
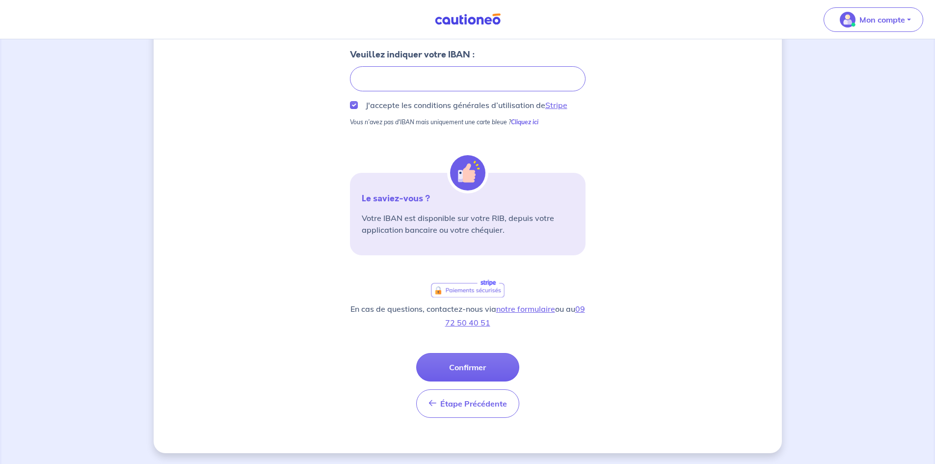
scroll to position [123, 0]
click at [482, 362] on button "Confirmer" at bounding box center [467, 366] width 103 height 28
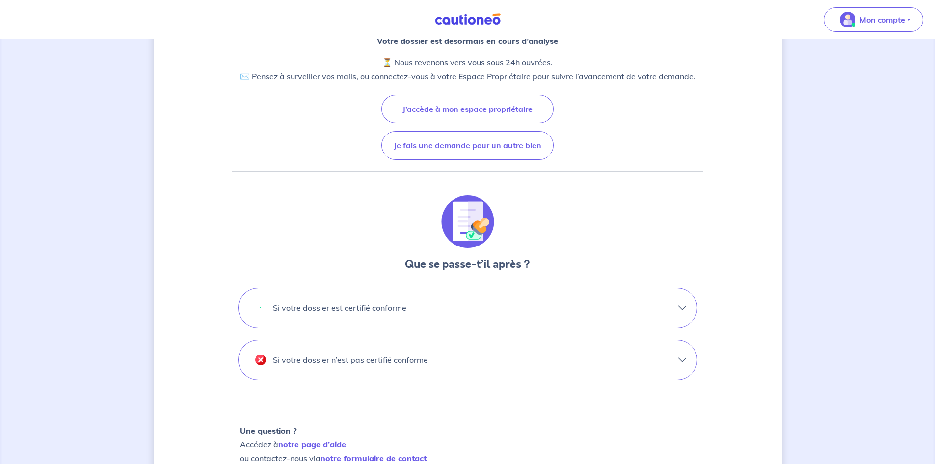
scroll to position [147, 0]
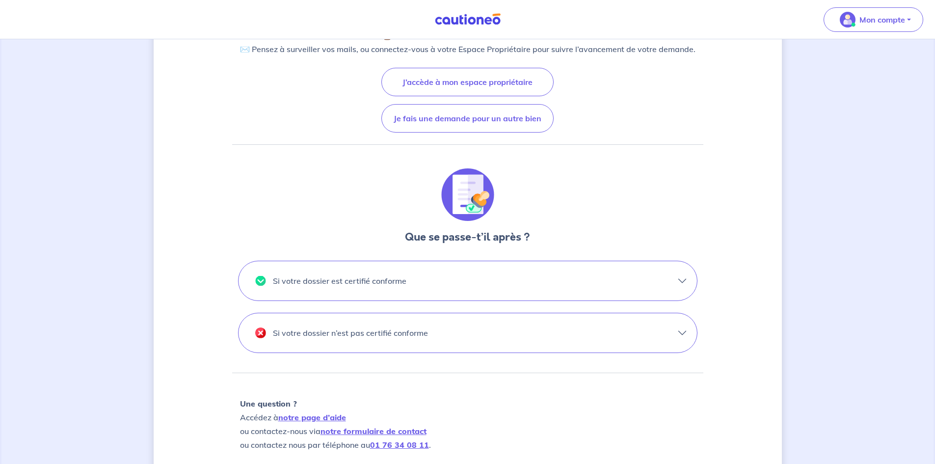
click at [485, 320] on button "Si votre dossier n’est pas certifié conforme" at bounding box center [468, 332] width 458 height 39
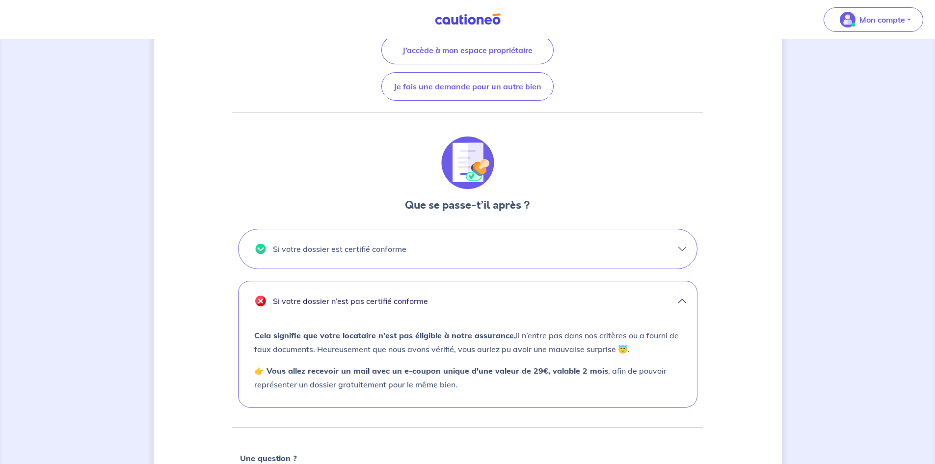
scroll to position [196, 0]
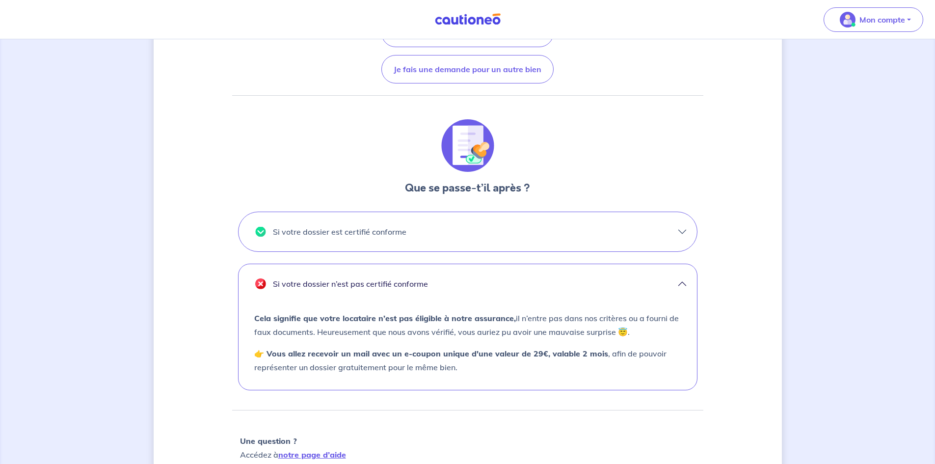
click at [477, 226] on button "Si votre dossier est certifié conforme" at bounding box center [468, 231] width 458 height 39
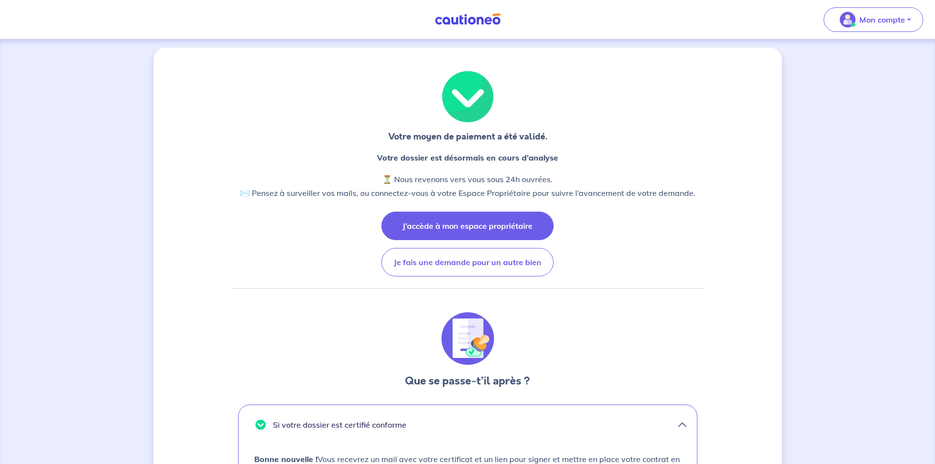
scroll to position [0, 0]
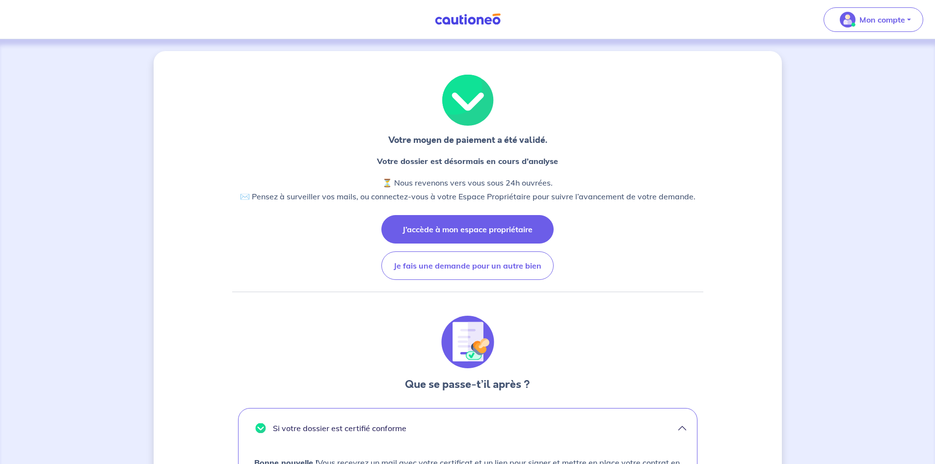
click at [445, 233] on button "J’accède à mon espace propriétaire" at bounding box center [467, 229] width 172 height 28
